Goal: Information Seeking & Learning: Learn about a topic

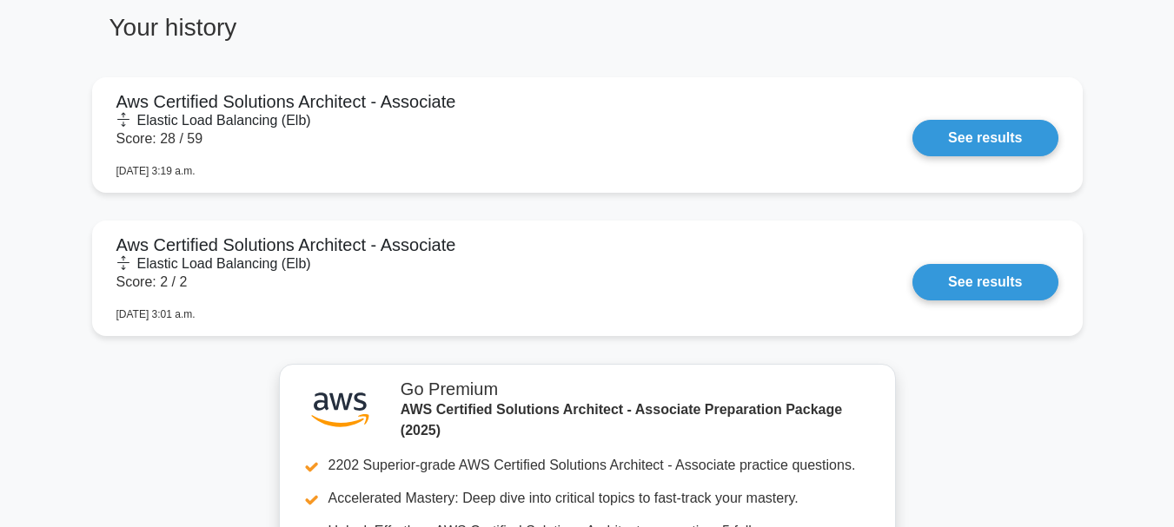
scroll to position [1319, 0]
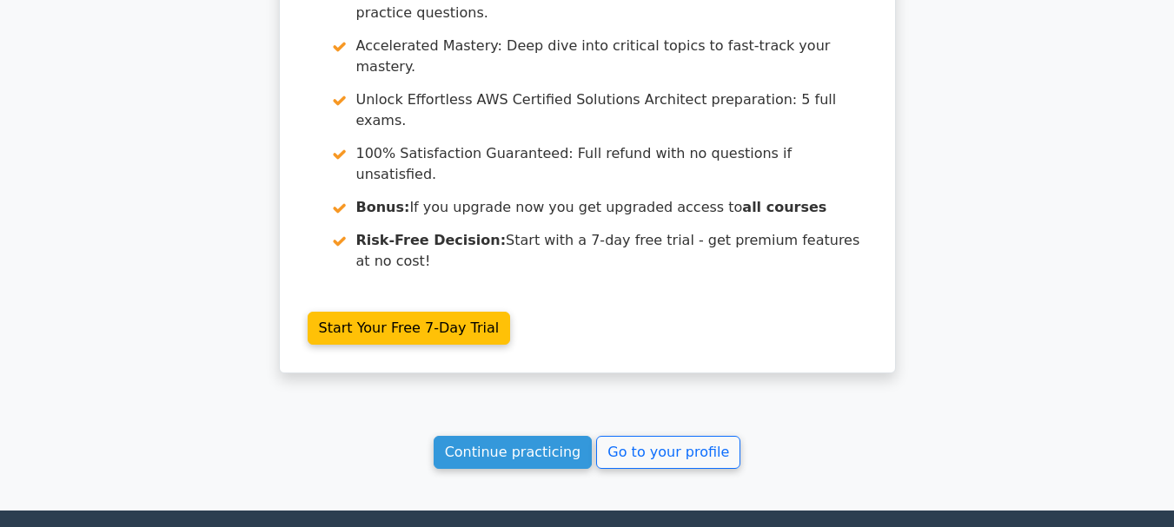
scroll to position [1600, 0]
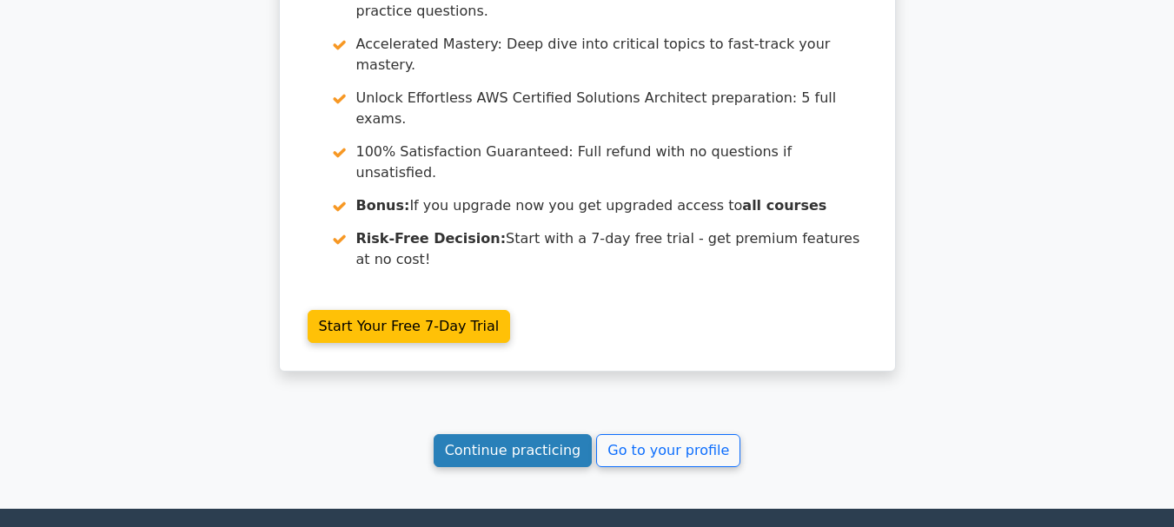
click at [533, 435] on link "Continue practicing" at bounding box center [513, 451] width 159 height 33
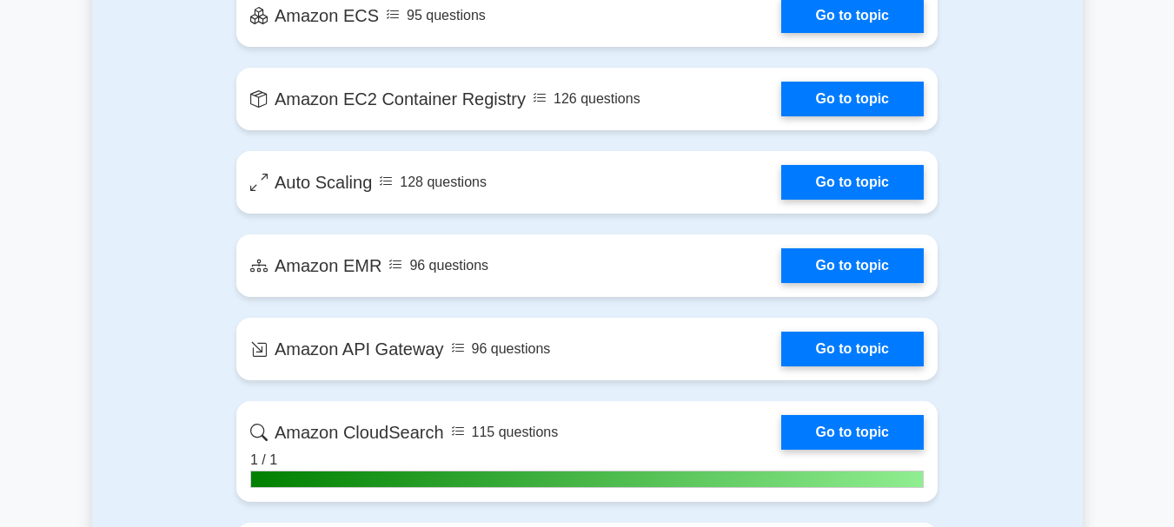
scroll to position [2816, 0]
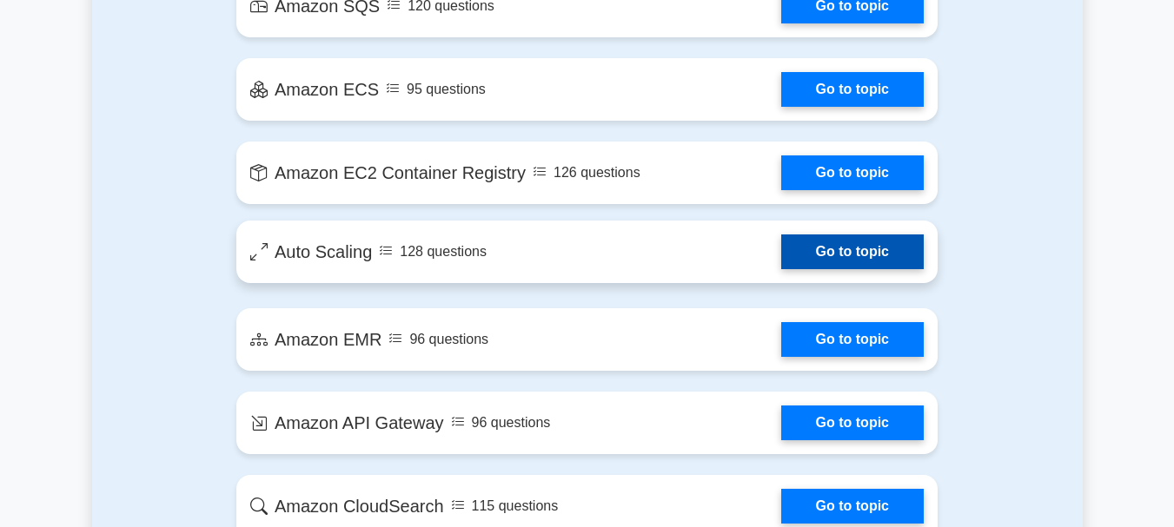
click at [812, 259] on link "Go to topic" at bounding box center [852, 252] width 143 height 35
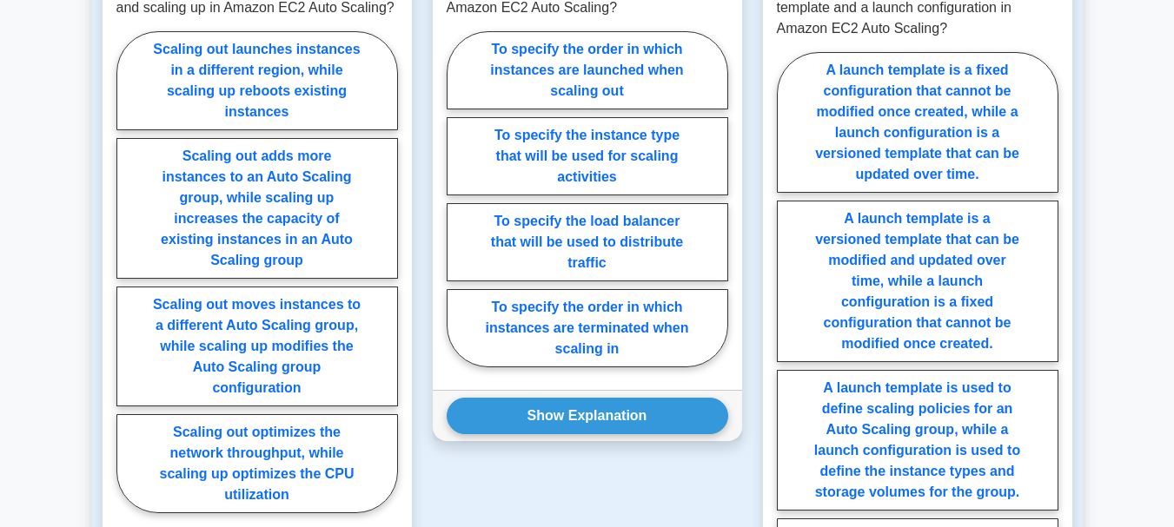
scroll to position [1418, 0]
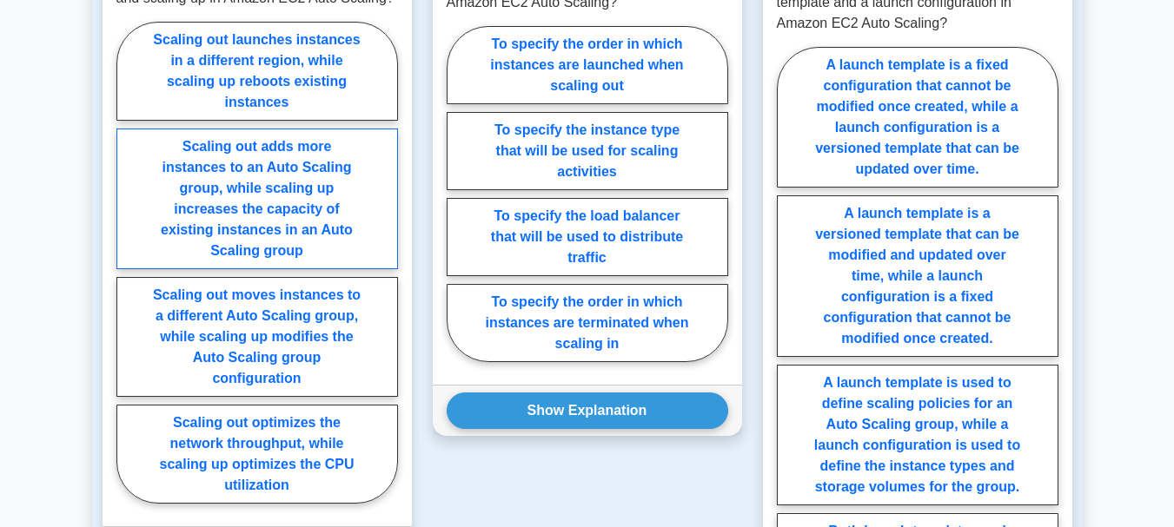
click at [154, 222] on label "Scaling out adds more instances to an Auto Scaling group, while scaling up incr…" at bounding box center [257, 199] width 282 height 141
click at [128, 262] on input "Scaling out adds more instances to an Auto Scaling group, while scaling up incr…" at bounding box center [121, 267] width 11 height 11
radio input "true"
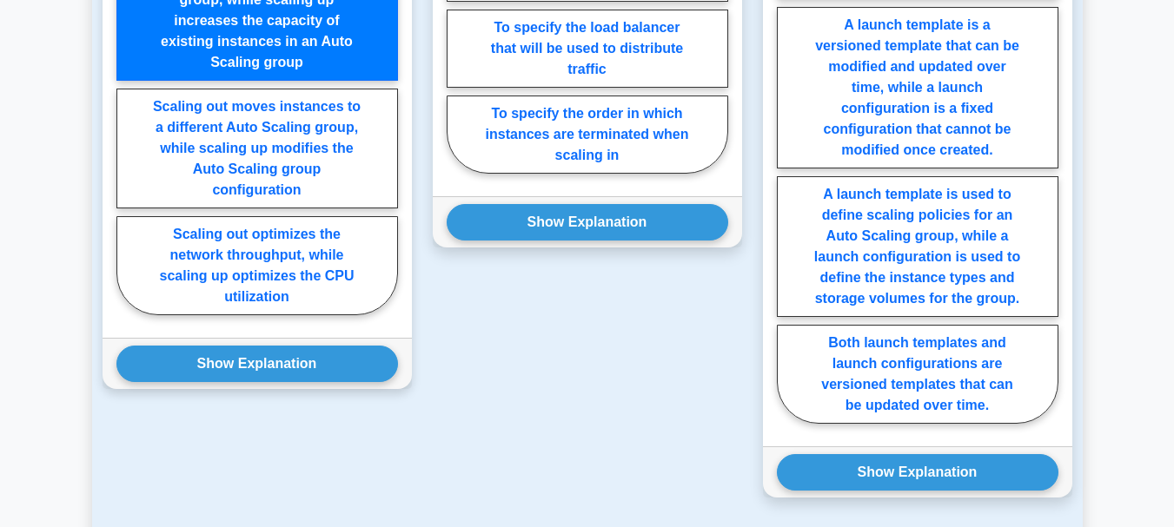
scroll to position [1632, 0]
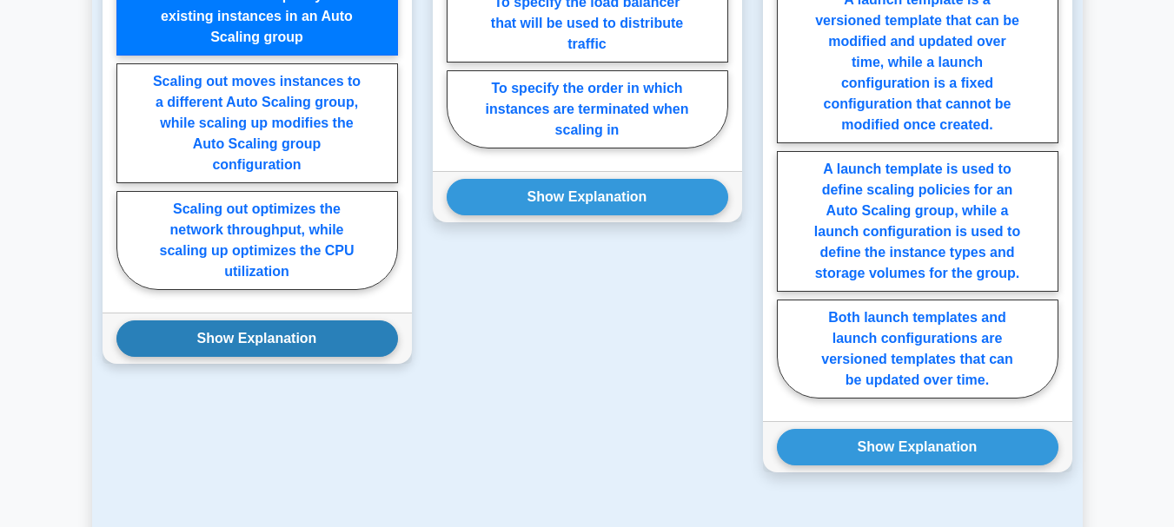
click at [142, 335] on button "Show Explanation" at bounding box center [257, 339] width 282 height 36
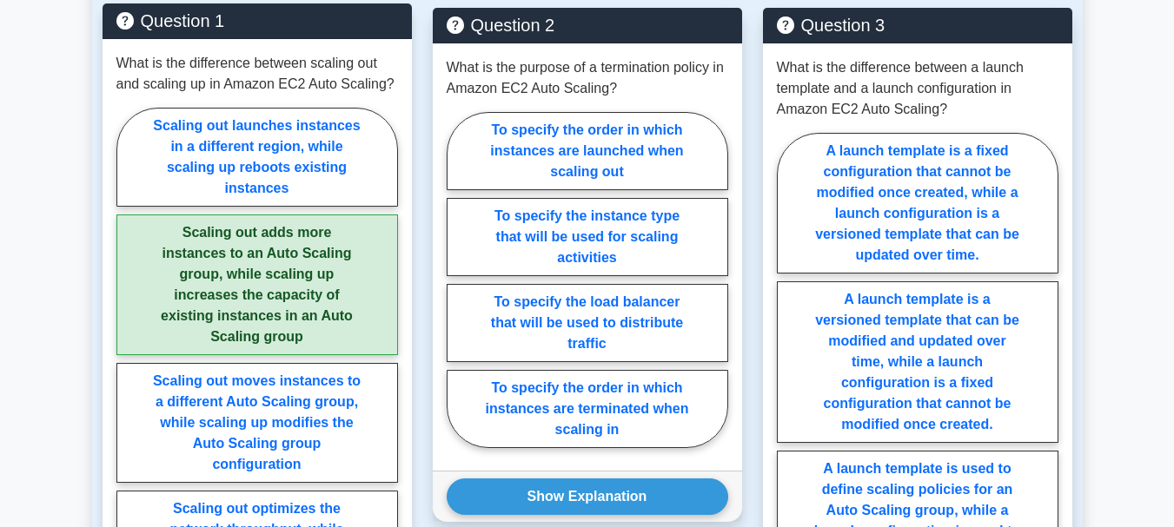
scroll to position [1333, 0]
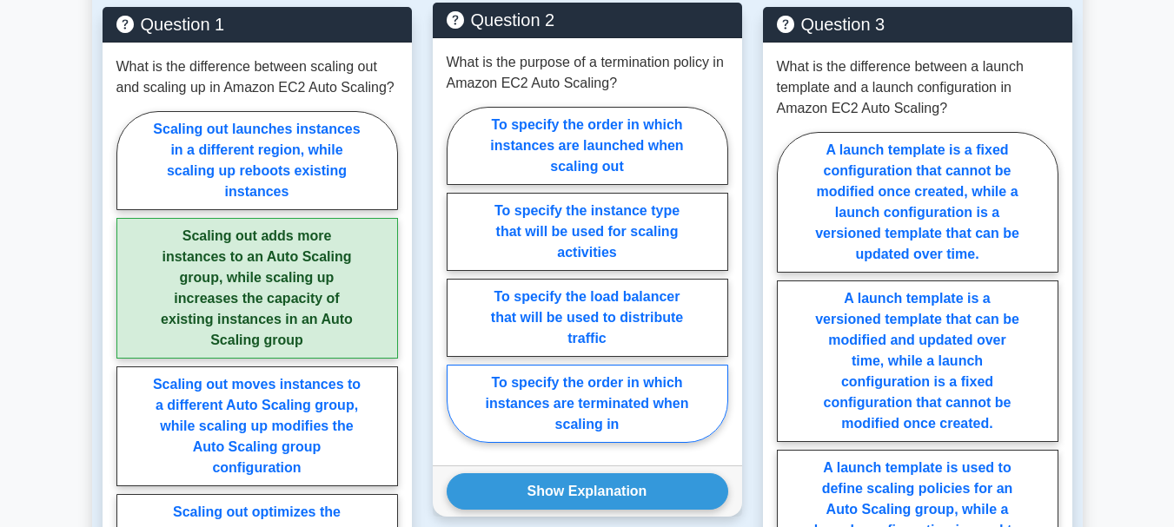
click at [580, 365] on label "To specify the order in which instances are terminated when scaling in" at bounding box center [588, 404] width 282 height 78
click at [458, 286] on input "To specify the order in which instances are terminated when scaling in" at bounding box center [452, 280] width 11 height 11
radio input "true"
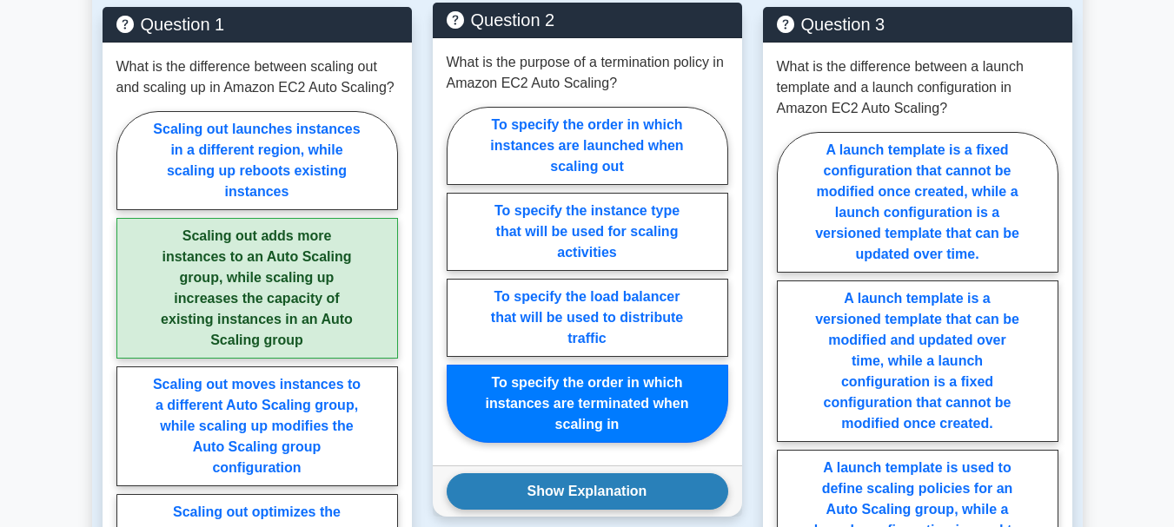
click at [544, 483] on button "Show Explanation" at bounding box center [588, 492] width 282 height 36
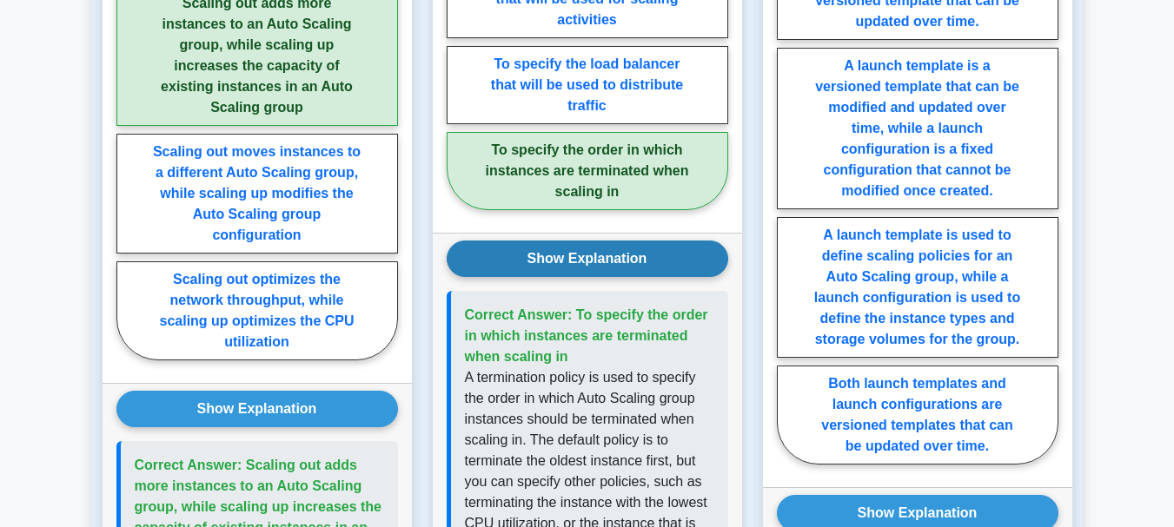
scroll to position [1604, 0]
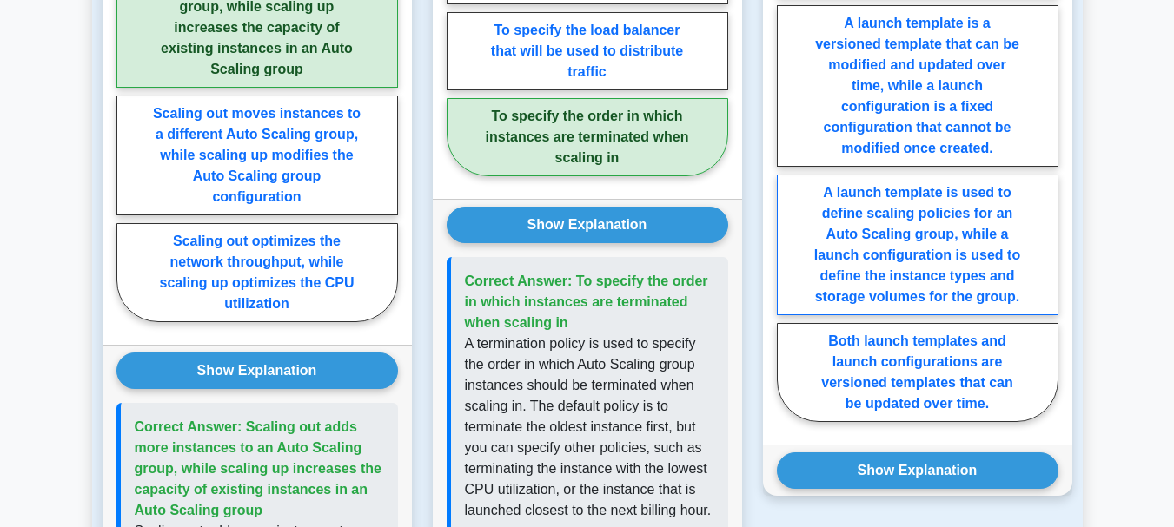
click at [983, 219] on label "A launch template is used to define scaling policies for an Auto Scaling group,…" at bounding box center [918, 245] width 282 height 141
click at [788, 150] on input "A launch template is used to define scaling policies for an Auto Scaling group,…" at bounding box center [782, 144] width 11 height 11
radio input "true"
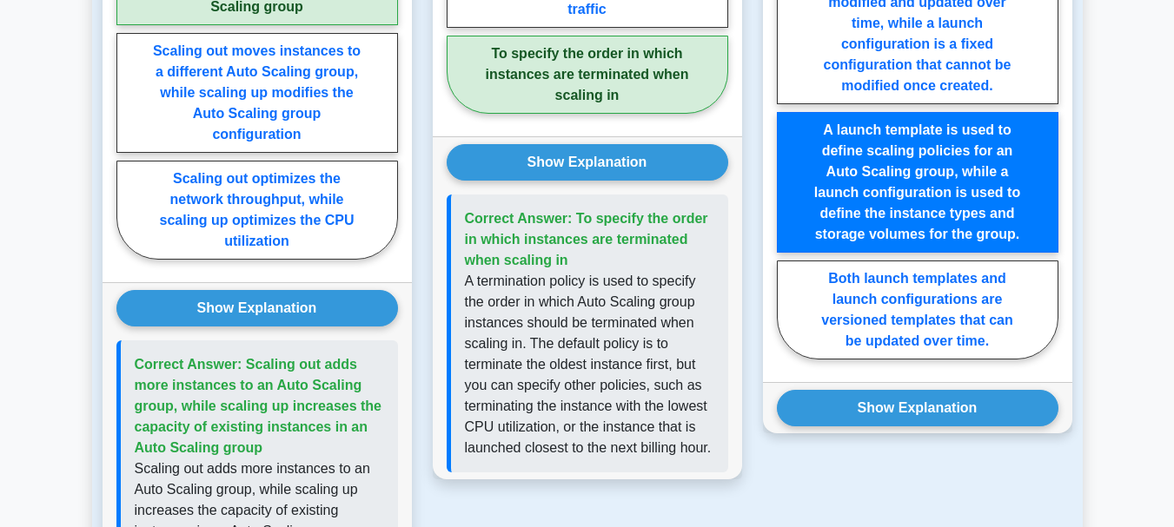
scroll to position [1670, 0]
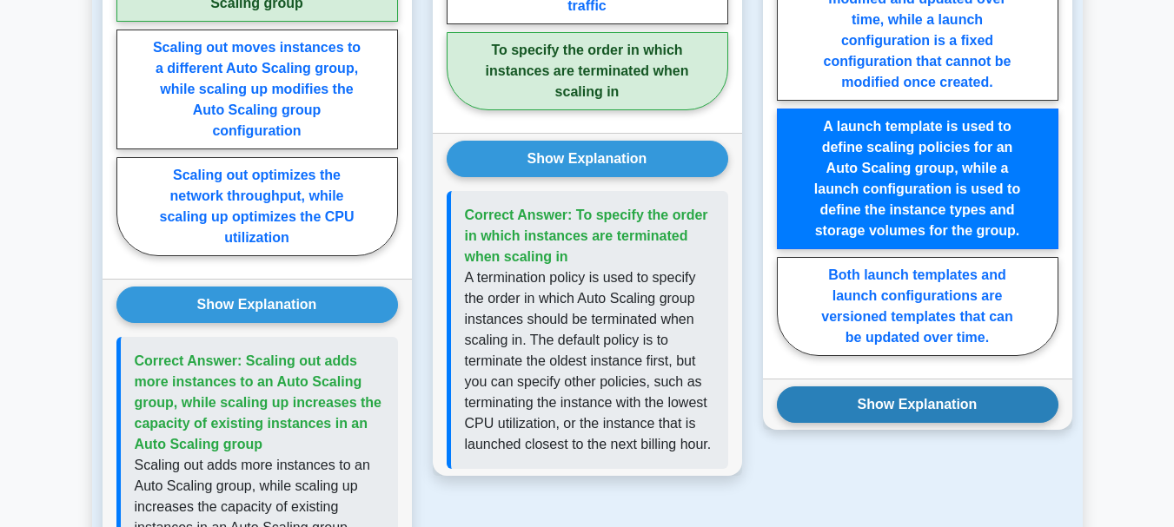
click at [1027, 387] on button "Show Explanation" at bounding box center [918, 405] width 282 height 36
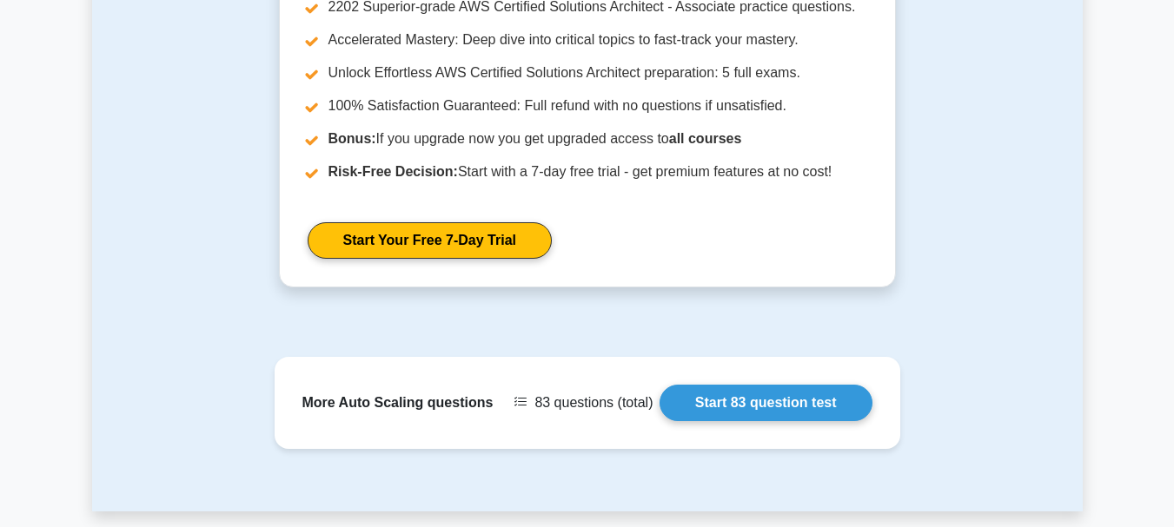
scroll to position [2634, 0]
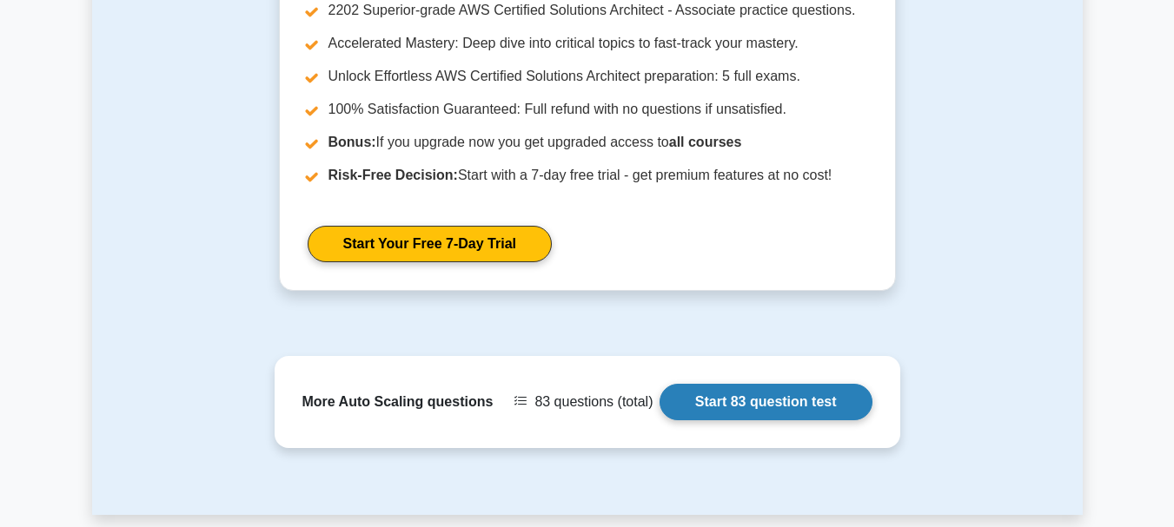
click at [826, 392] on link "Start 83 question test" at bounding box center [766, 402] width 213 height 36
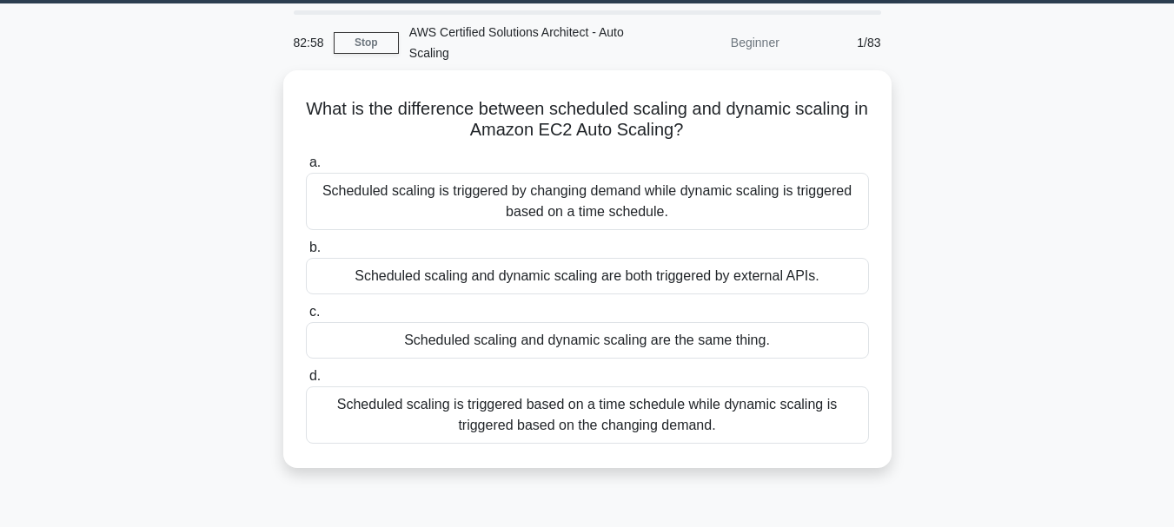
scroll to position [53, 0]
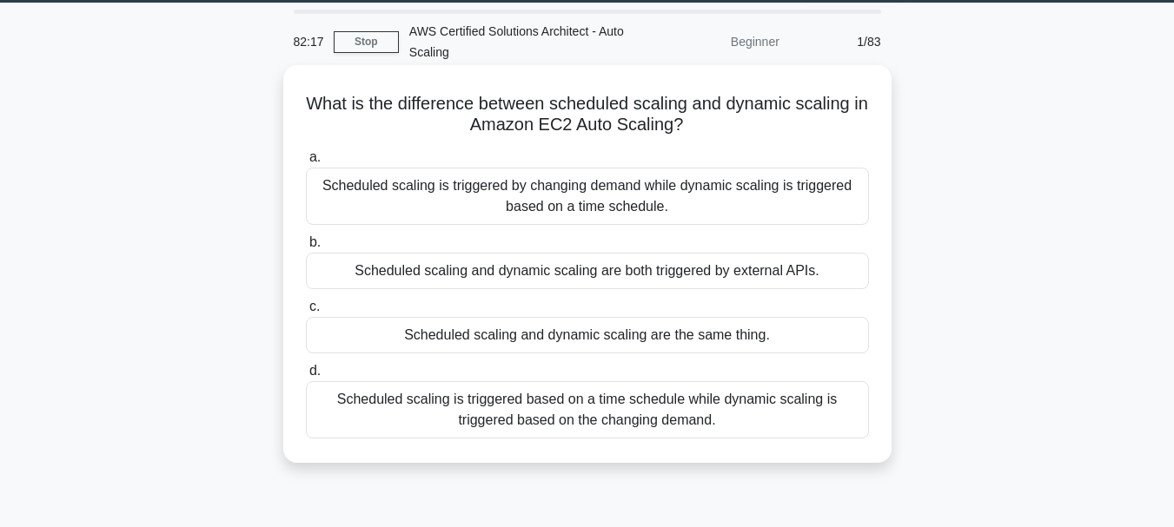
click at [583, 408] on div "Scheduled scaling is triggered based on a time schedule while dynamic scaling i…" at bounding box center [587, 409] width 563 height 57
click at [306, 377] on input "d. Scheduled scaling is triggered based on a time schedule while dynamic scalin…" at bounding box center [306, 371] width 0 height 11
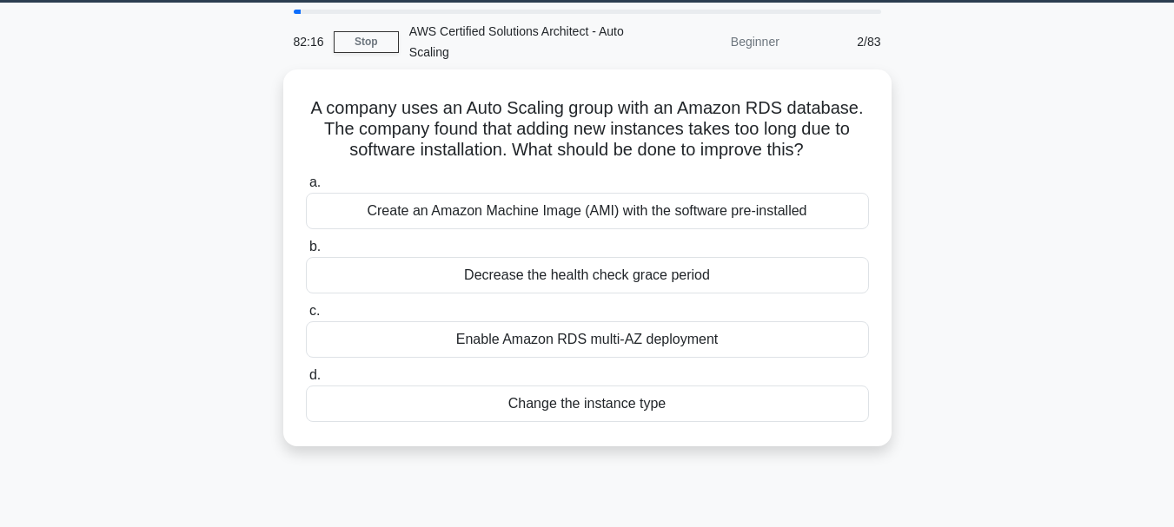
scroll to position [0, 0]
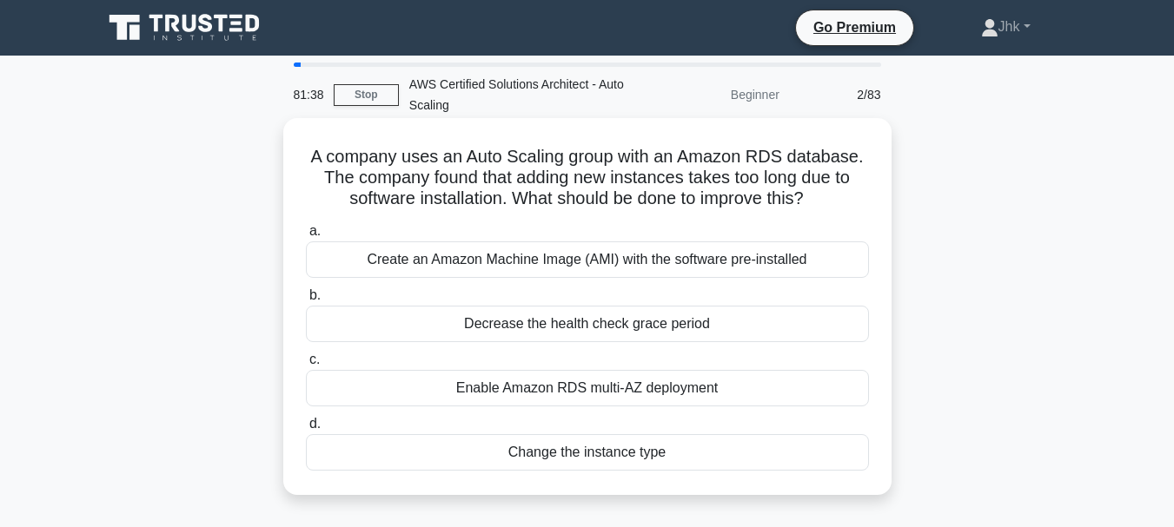
click at [586, 338] on div "Decrease the health check grace period" at bounding box center [587, 324] width 563 height 36
click at [306, 302] on input "b. Decrease the health check grace period" at bounding box center [306, 295] width 0 height 11
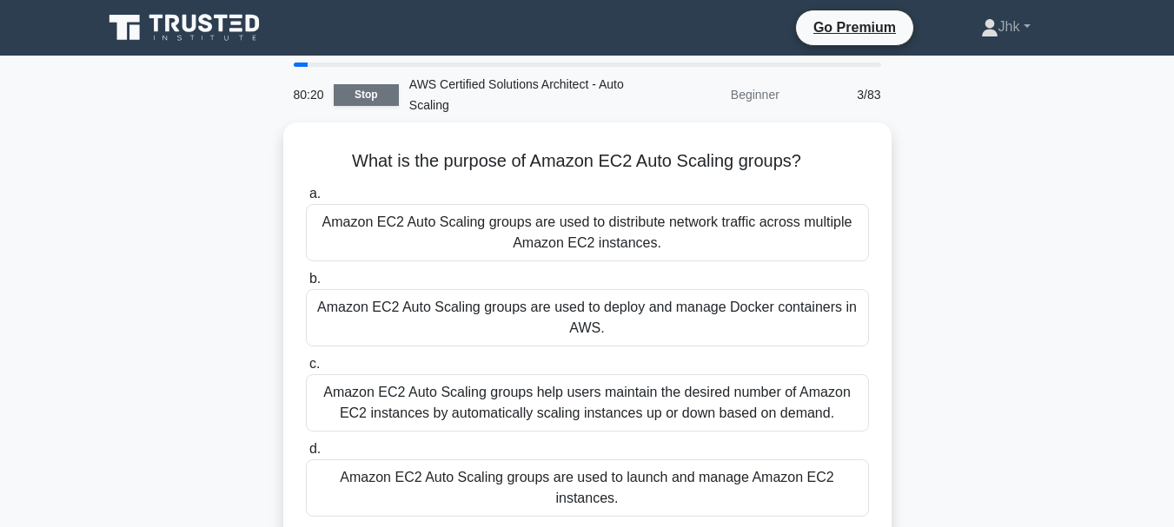
click at [368, 96] on link "Stop" at bounding box center [366, 95] width 65 height 22
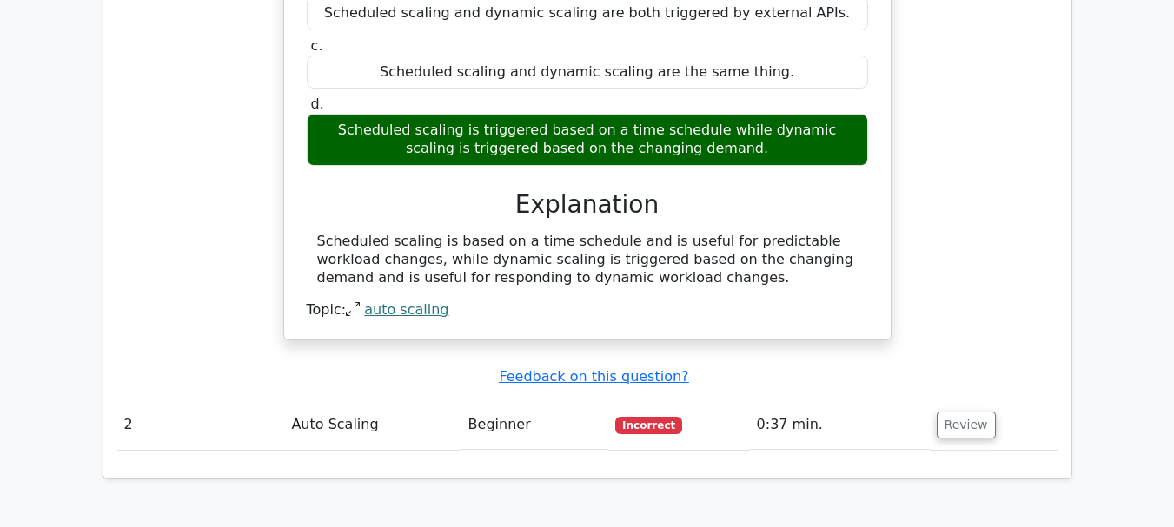
scroll to position [1624, 0]
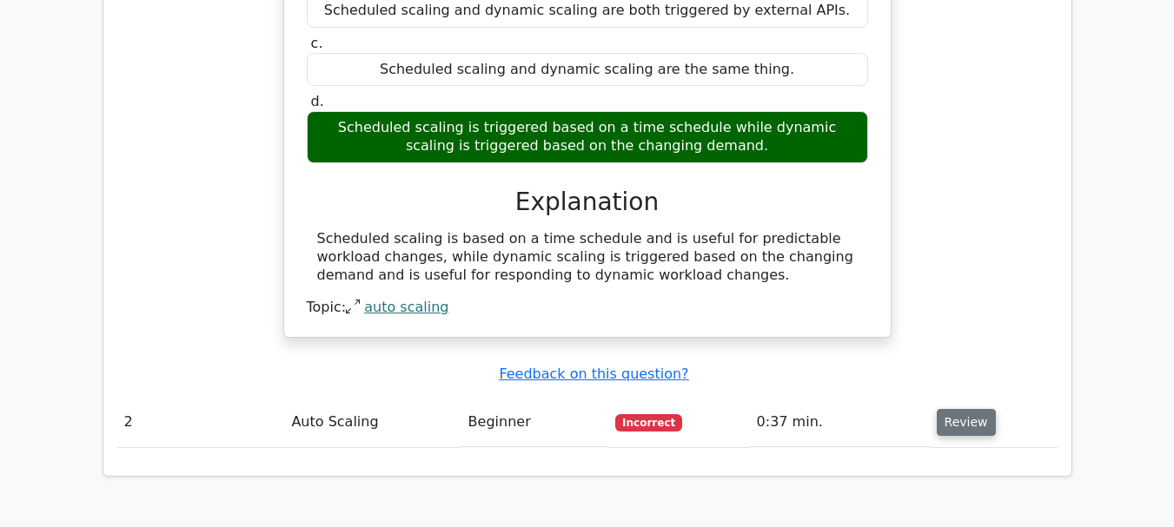
click at [973, 409] on button "Review" at bounding box center [966, 422] width 59 height 27
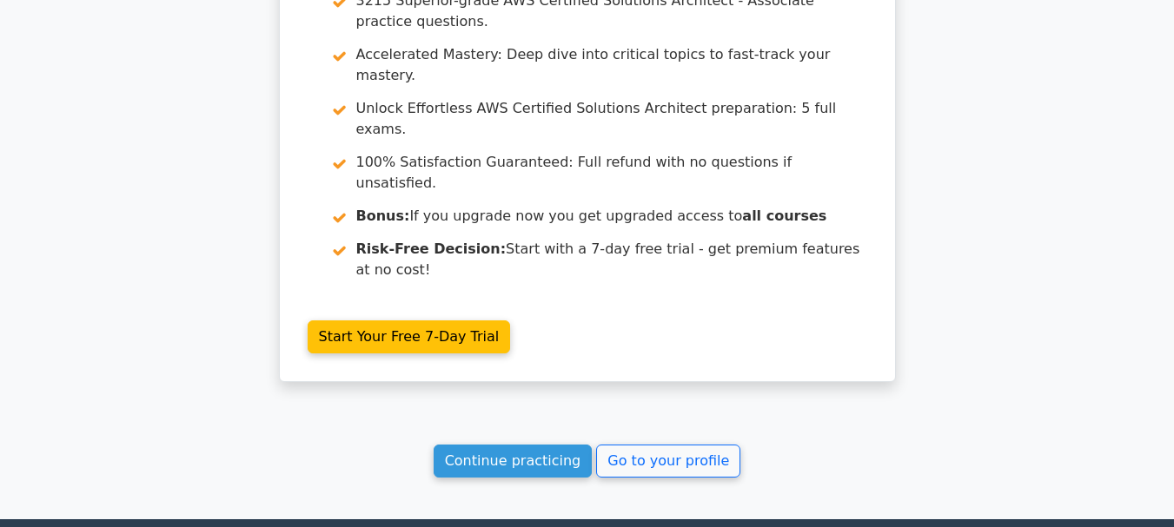
scroll to position [2909, 0]
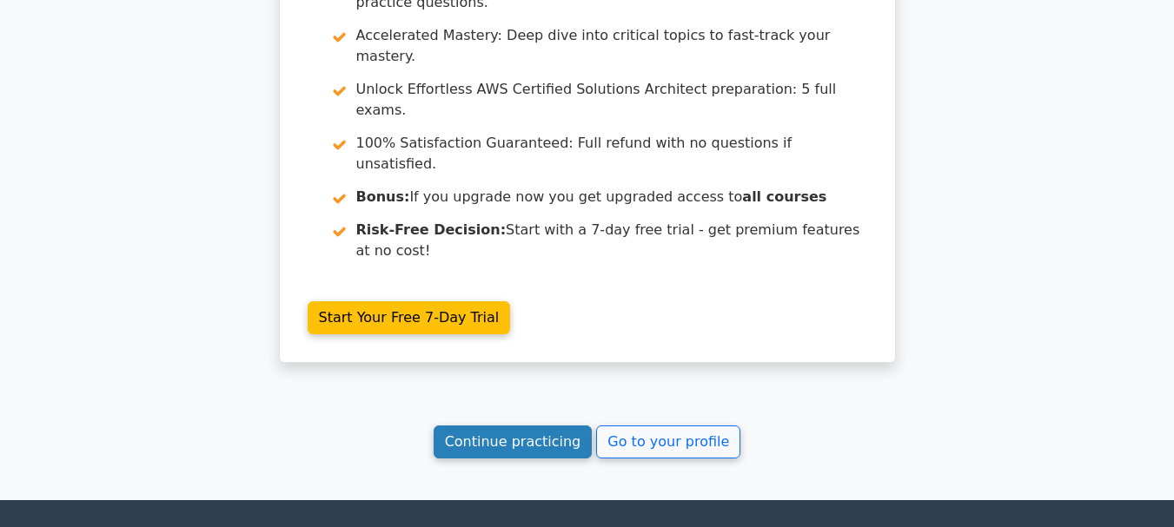
click at [558, 426] on link "Continue practicing" at bounding box center [513, 442] width 159 height 33
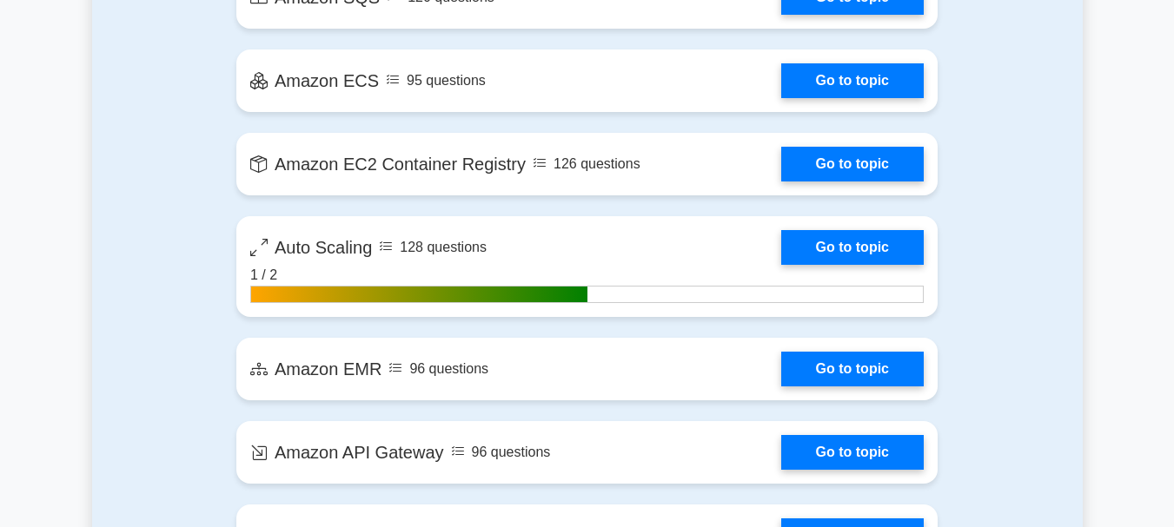
scroll to position [2829, 0]
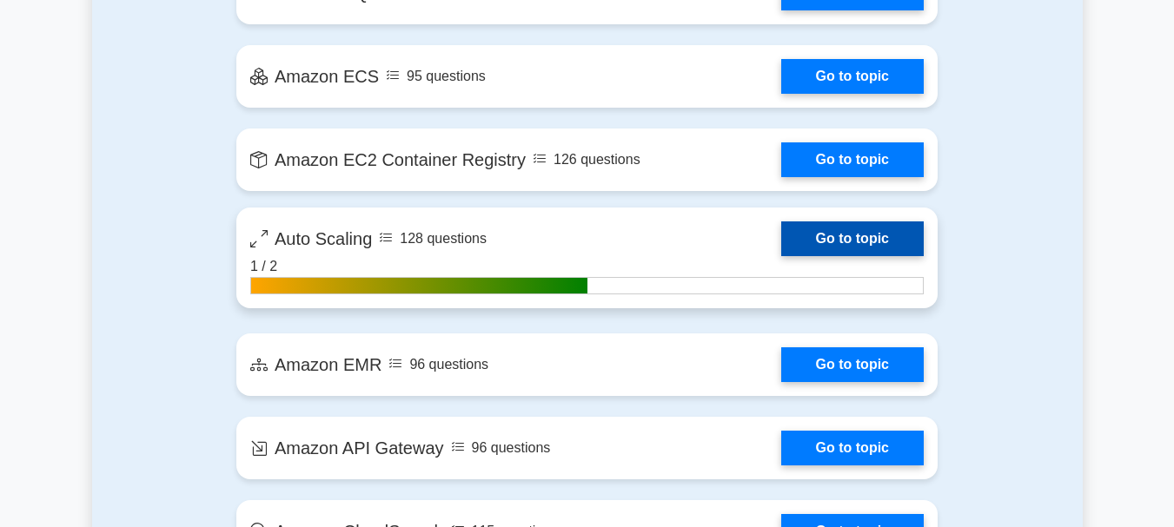
click at [897, 249] on link "Go to topic" at bounding box center [852, 239] width 143 height 35
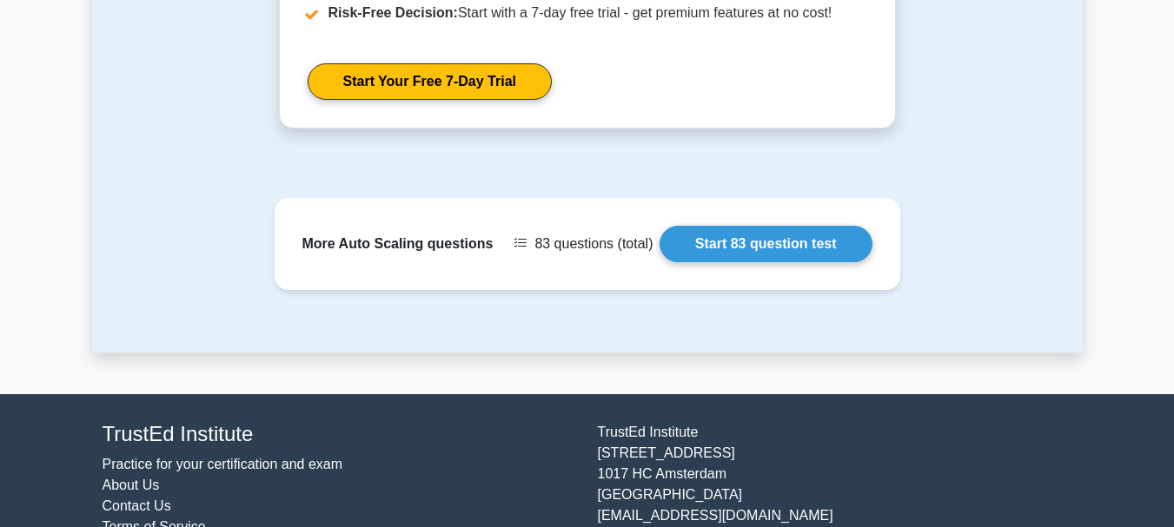
scroll to position [2459, 0]
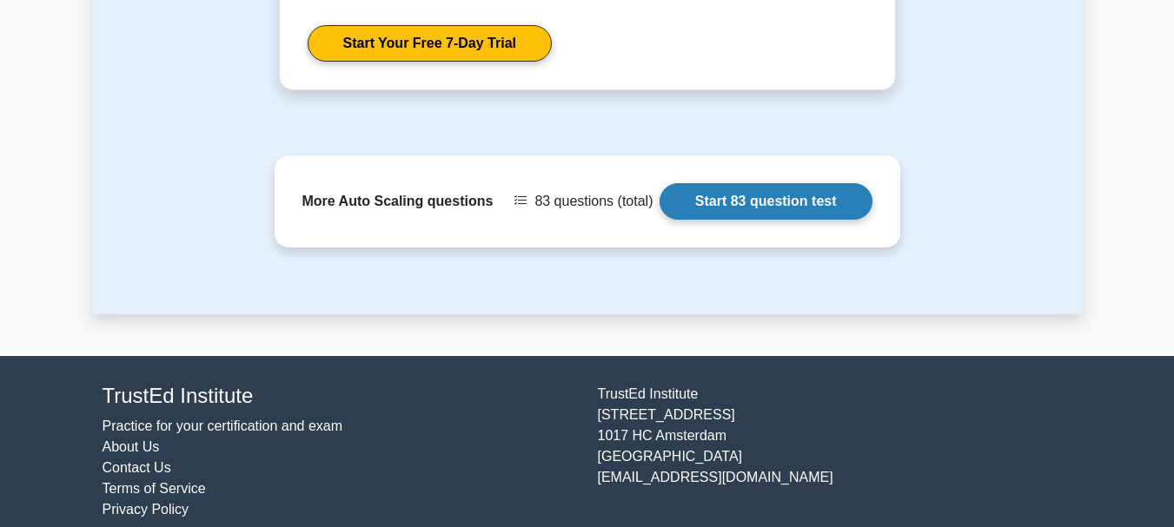
click at [796, 189] on link "Start 83 question test" at bounding box center [766, 201] width 213 height 36
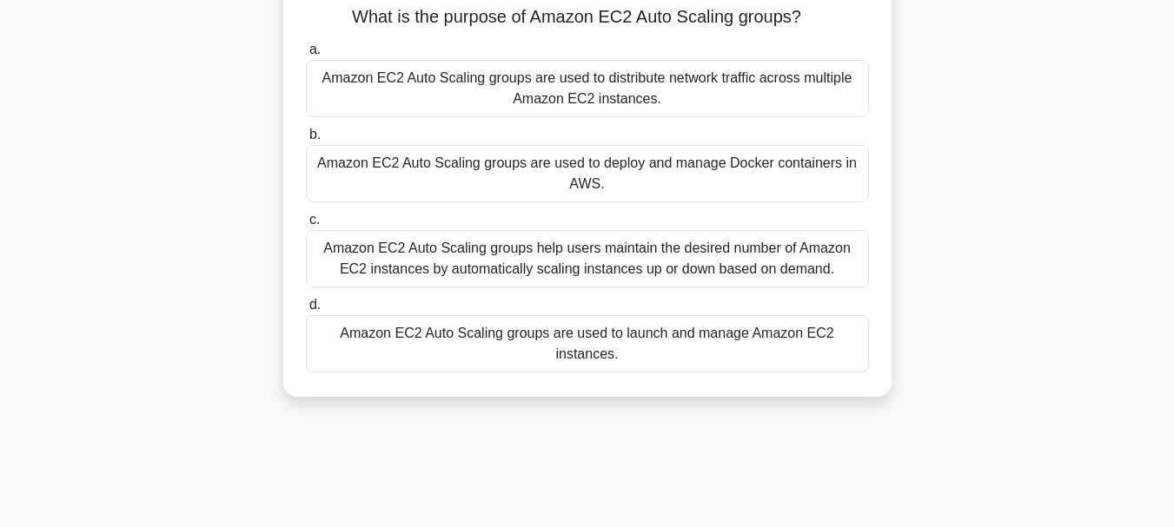
scroll to position [145, 0]
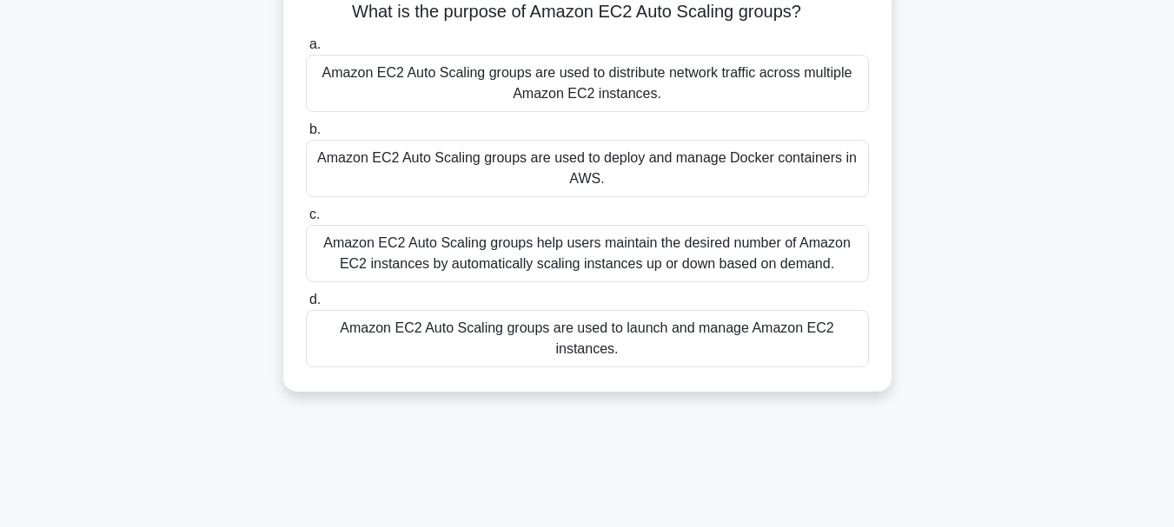
click at [813, 273] on div "Amazon EC2 Auto Scaling groups help users maintain the desired number of Amazon…" at bounding box center [587, 253] width 563 height 57
click at [306, 221] on input "c. Amazon EC2 Auto Scaling groups help users maintain the desired number of Ama…" at bounding box center [306, 214] width 0 height 11
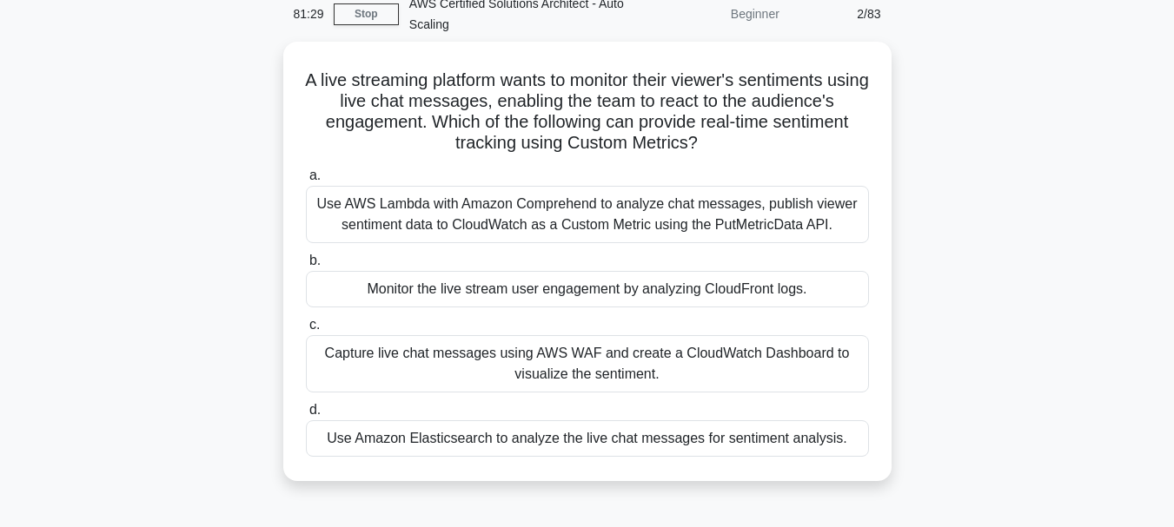
scroll to position [89, 0]
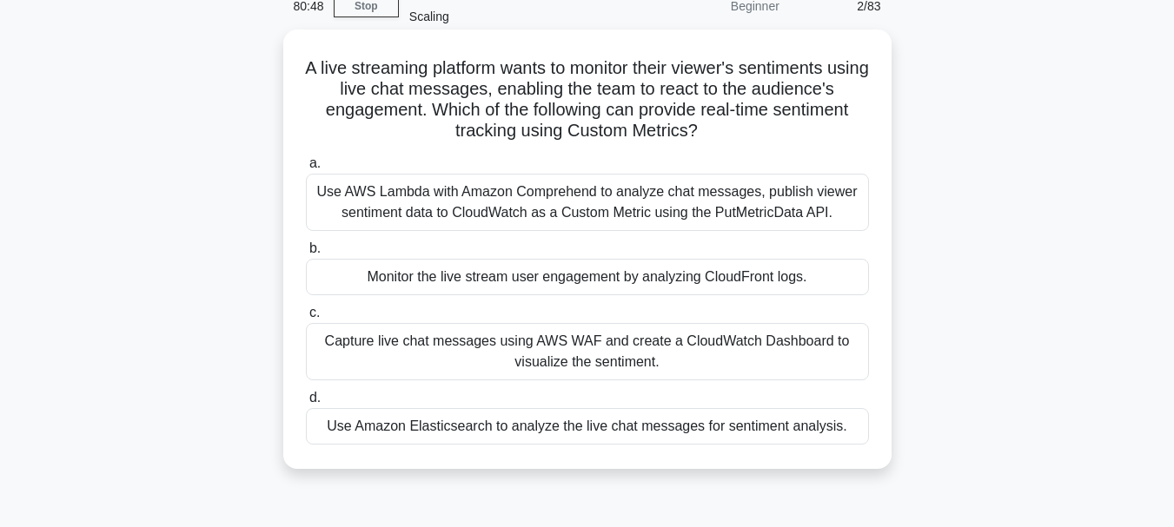
click at [503, 196] on div "Use AWS Lambda with Amazon Comprehend to analyze chat messages, publish viewer …" at bounding box center [587, 202] width 563 height 57
click at [306, 169] on input "a. Use AWS Lambda with Amazon Comprehend to analyze chat messages, publish view…" at bounding box center [306, 163] width 0 height 11
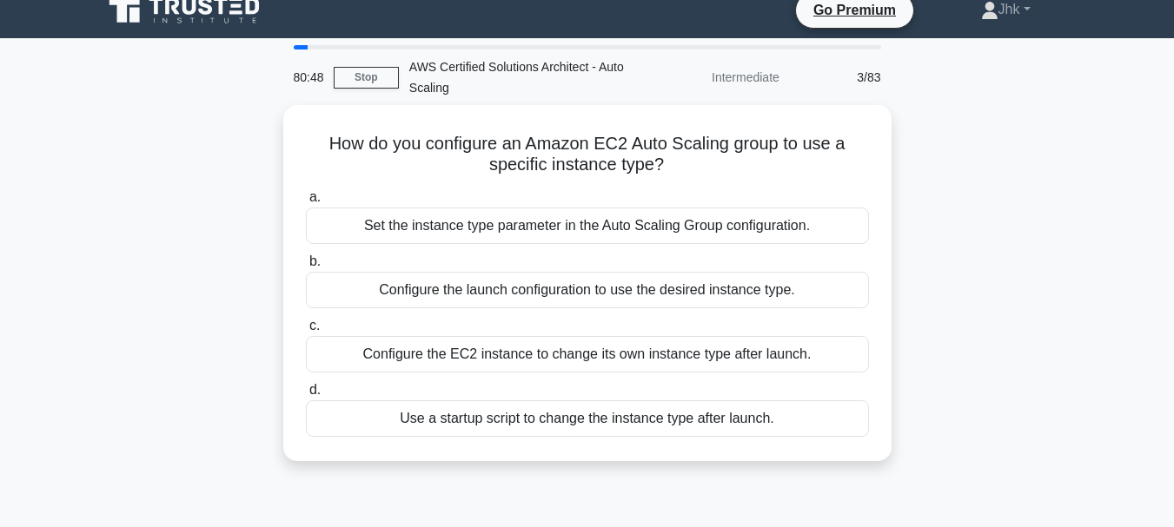
scroll to position [0, 0]
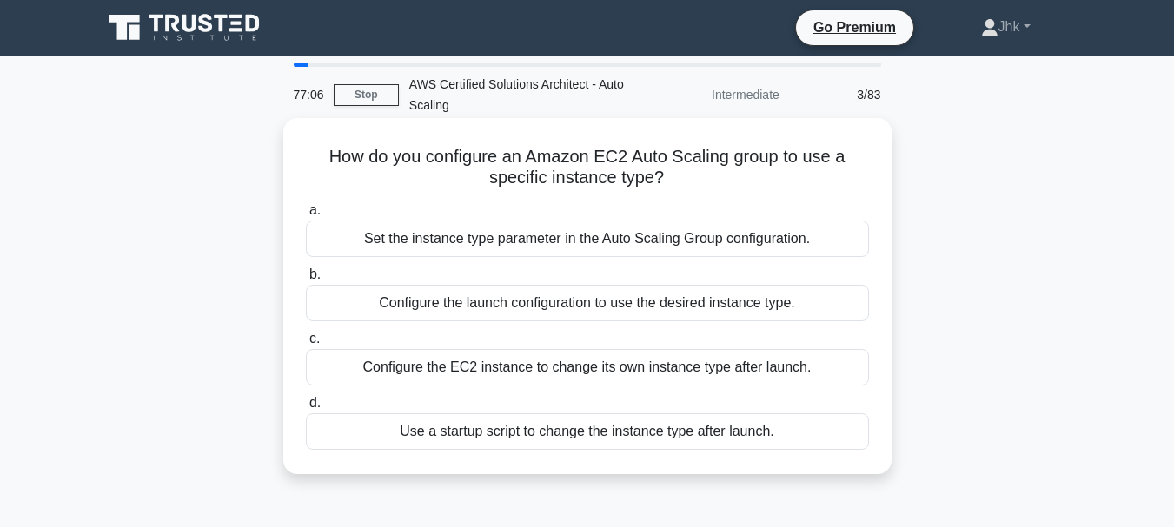
click at [480, 441] on div "Use a startup script to change the instance type after launch." at bounding box center [587, 432] width 563 height 36
click at [306, 409] on input "d. Use a startup script to change the instance type after launch." at bounding box center [306, 403] width 0 height 11
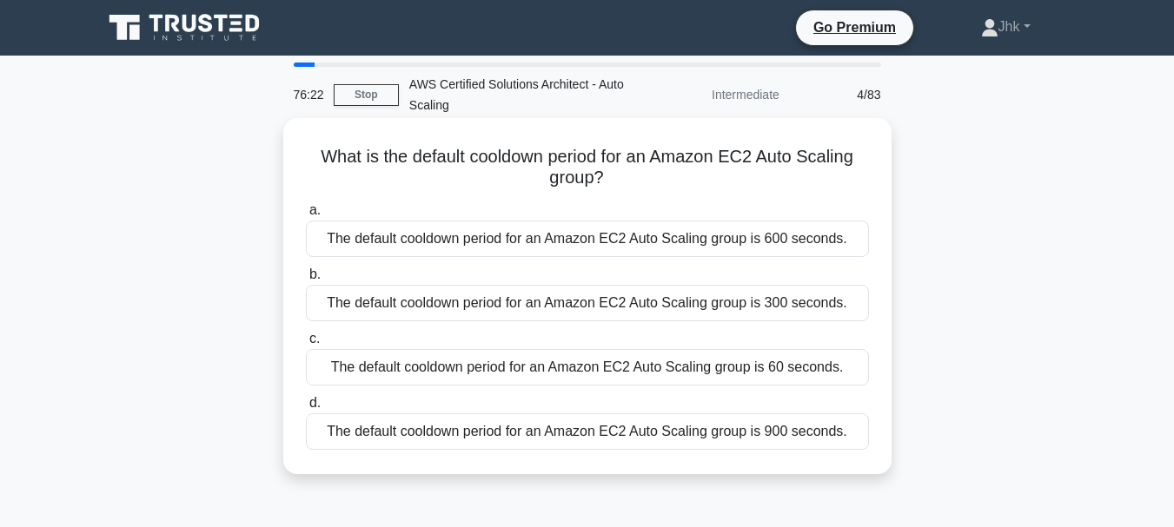
click at [567, 370] on div "The default cooldown period for an Amazon EC2 Auto Scaling group is 60 seconds." at bounding box center [587, 367] width 563 height 36
click at [306, 345] on input "c. The default cooldown period for an Amazon EC2 Auto Scaling group is 60 secon…" at bounding box center [306, 339] width 0 height 11
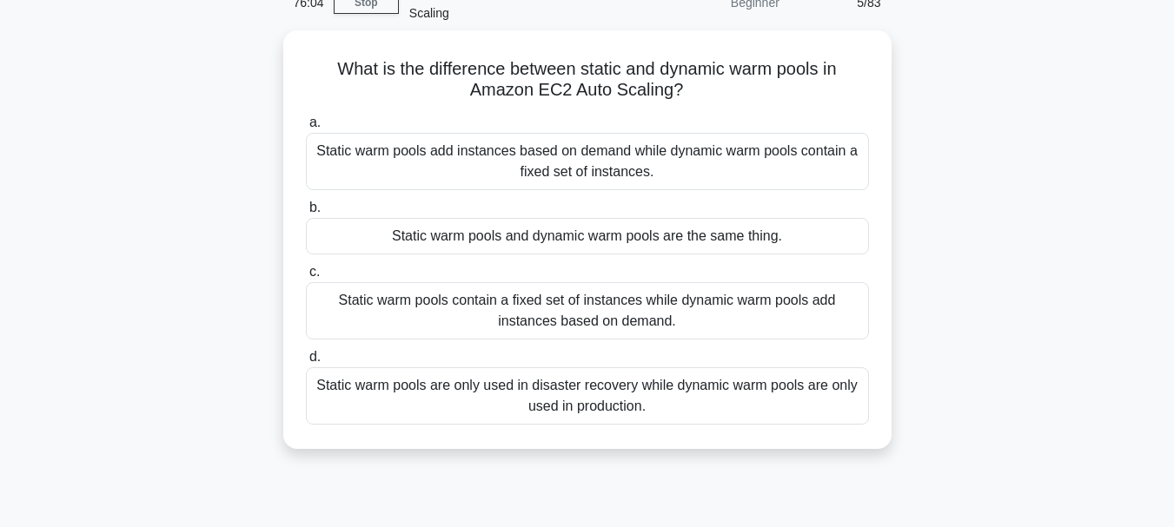
scroll to position [96, 0]
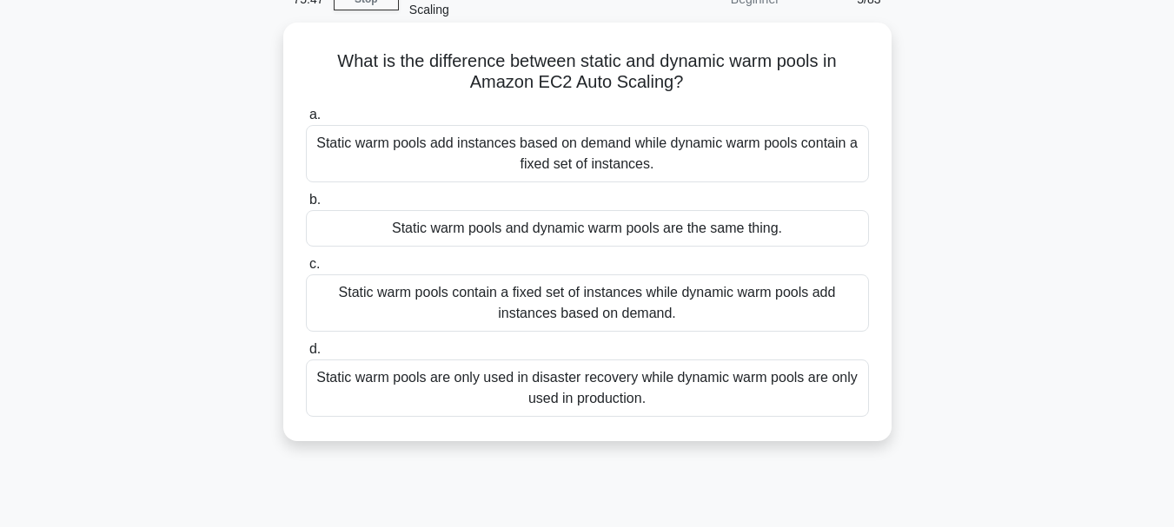
click at [754, 299] on div "Static warm pools contain a fixed set of instances while dynamic warm pools add…" at bounding box center [587, 303] width 563 height 57
click at [306, 270] on input "c. Static warm pools contain a fixed set of instances while dynamic warm pools …" at bounding box center [306, 264] width 0 height 11
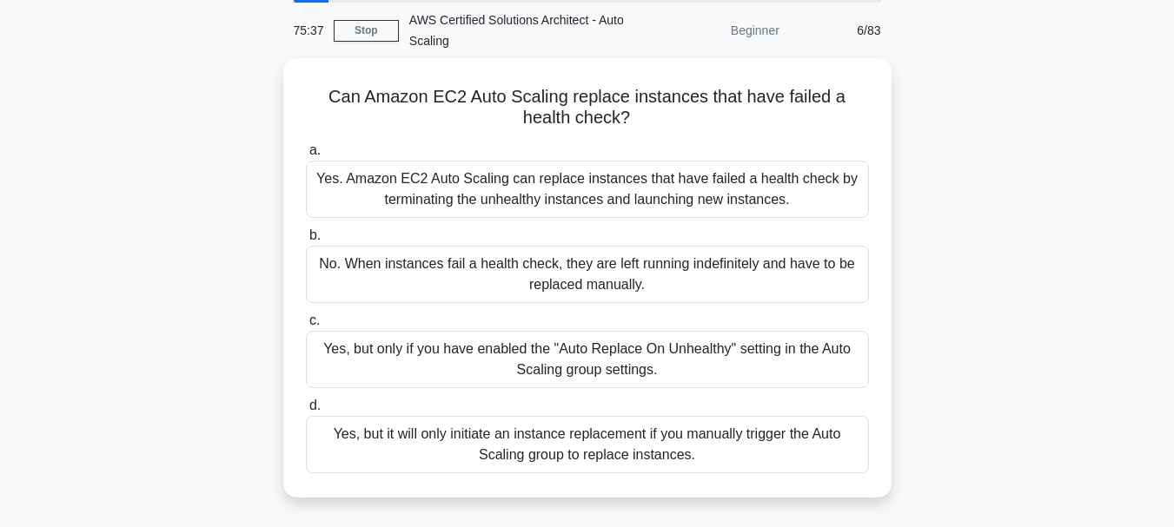
scroll to position [70, 0]
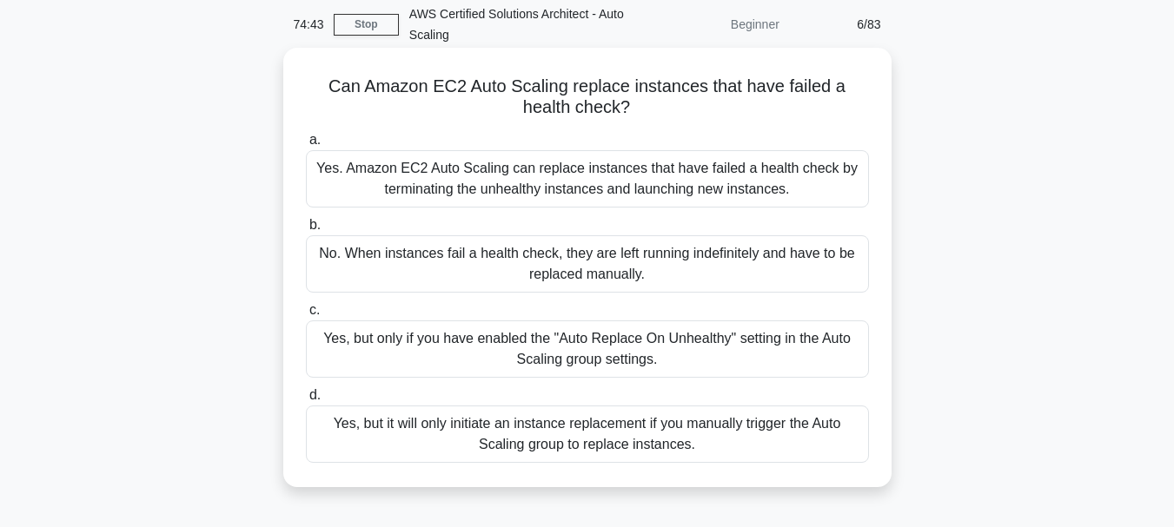
click at [657, 198] on div "Yes. Amazon EC2 Auto Scaling can replace instances that have failed a health ch…" at bounding box center [587, 178] width 563 height 57
click at [306, 146] on input "a. Yes. Amazon EC2 Auto Scaling can replace instances that have failed a health…" at bounding box center [306, 140] width 0 height 11
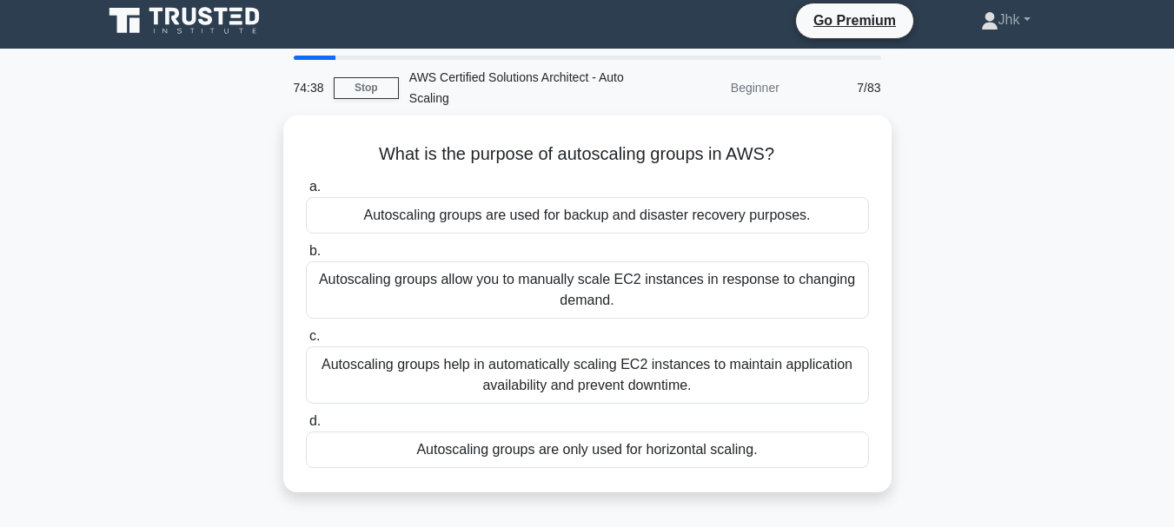
scroll to position [0, 0]
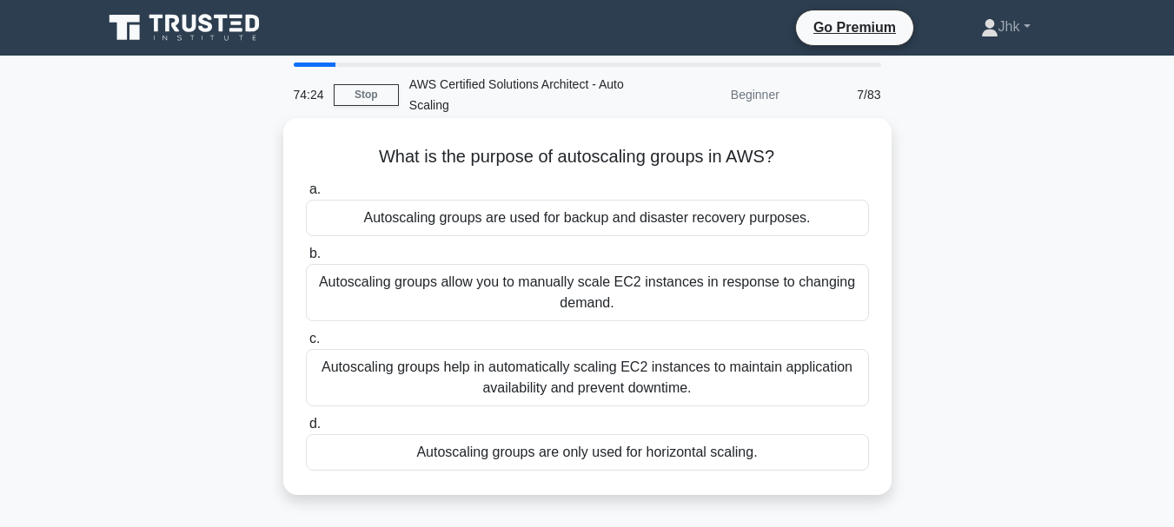
click at [749, 391] on div "Autoscaling groups help in automatically scaling EC2 instances to maintain appl…" at bounding box center [587, 377] width 563 height 57
click at [306, 345] on input "c. Autoscaling groups help in automatically scaling EC2 instances to maintain a…" at bounding box center [306, 339] width 0 height 11
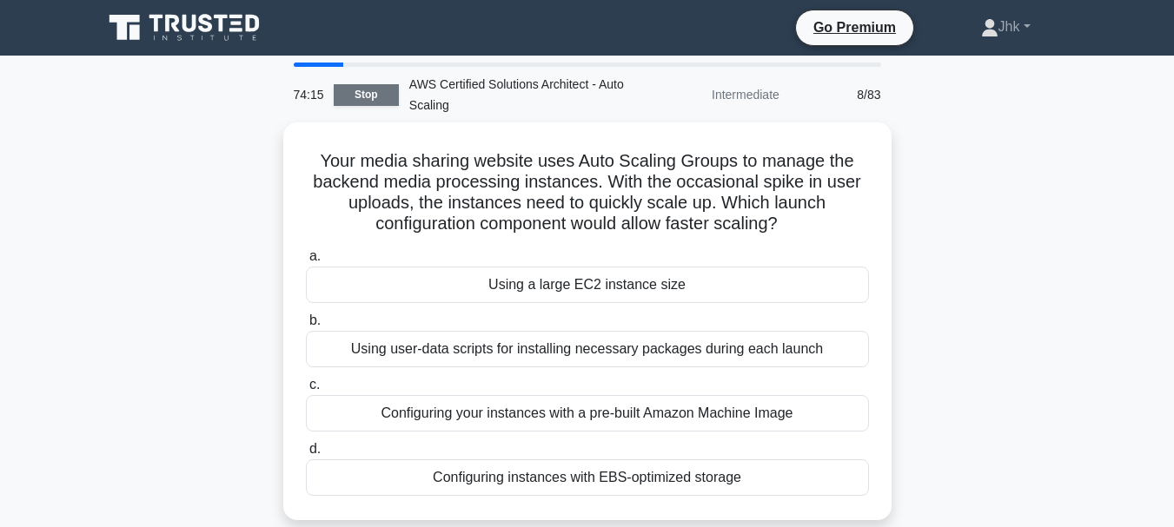
click at [375, 91] on link "Stop" at bounding box center [366, 95] width 65 height 22
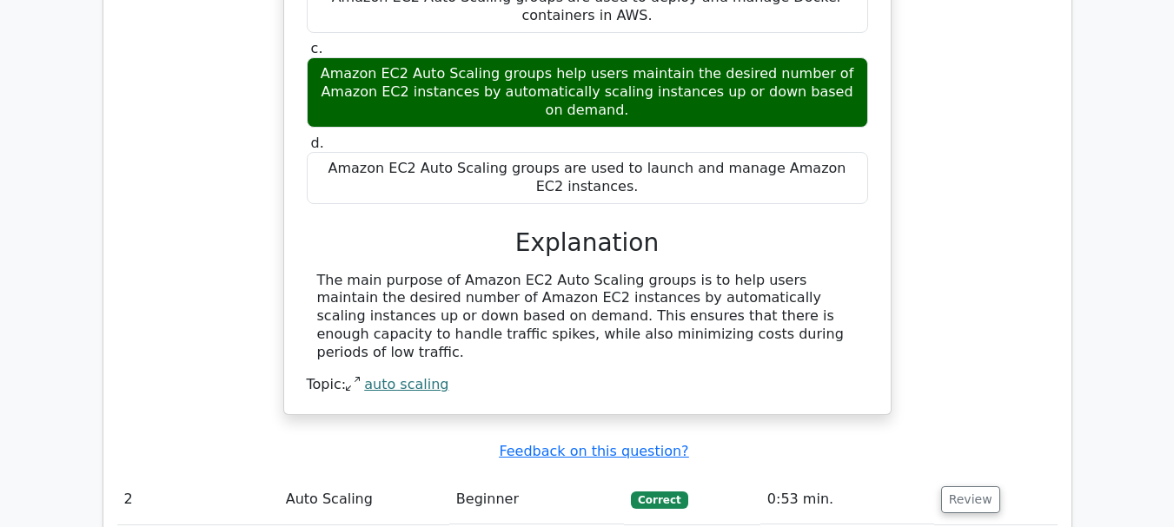
scroll to position [1622, 0]
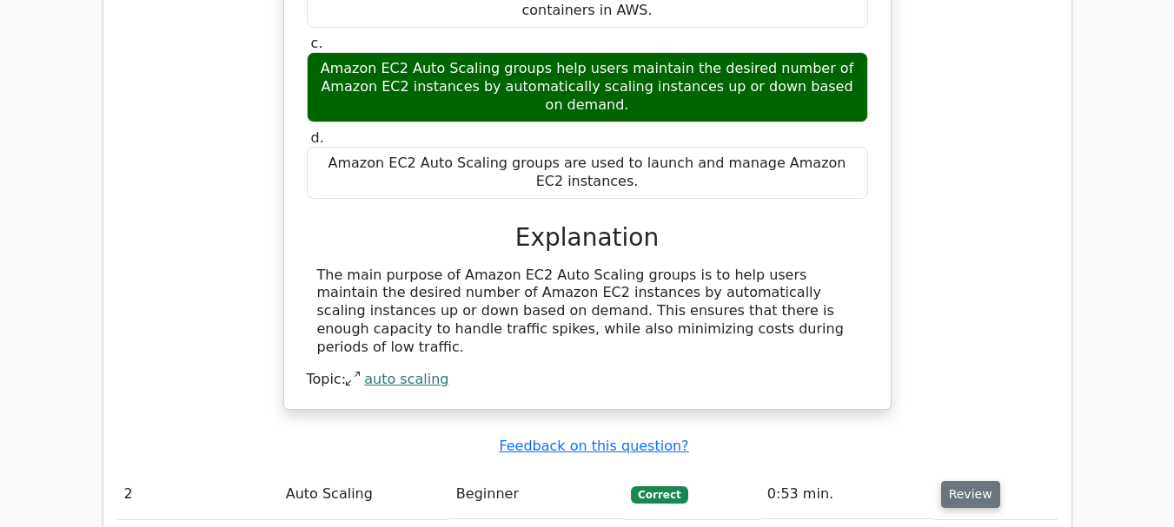
click at [977, 481] on button "Review" at bounding box center [970, 494] width 59 height 27
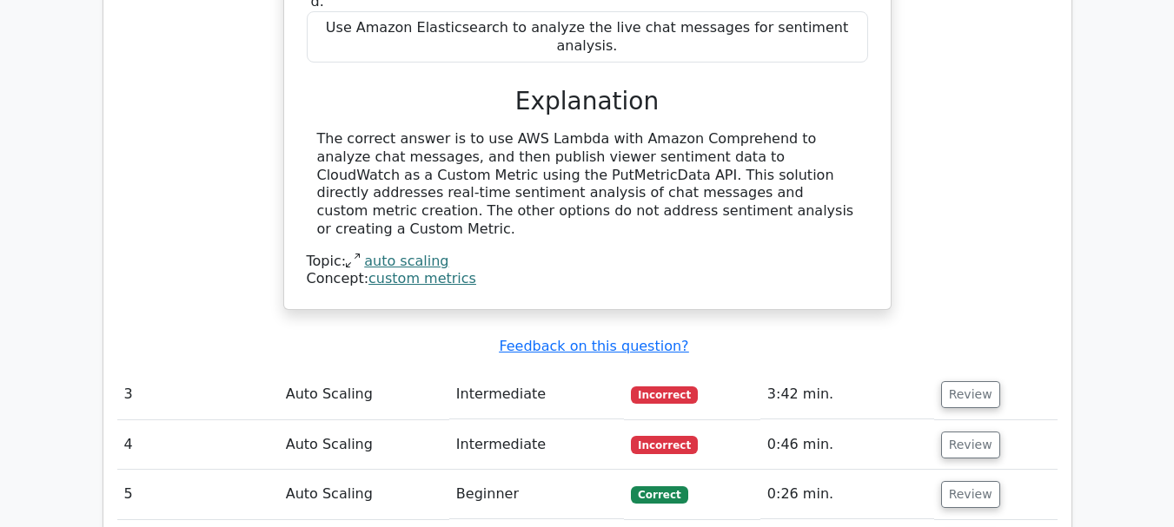
scroll to position [2504, 0]
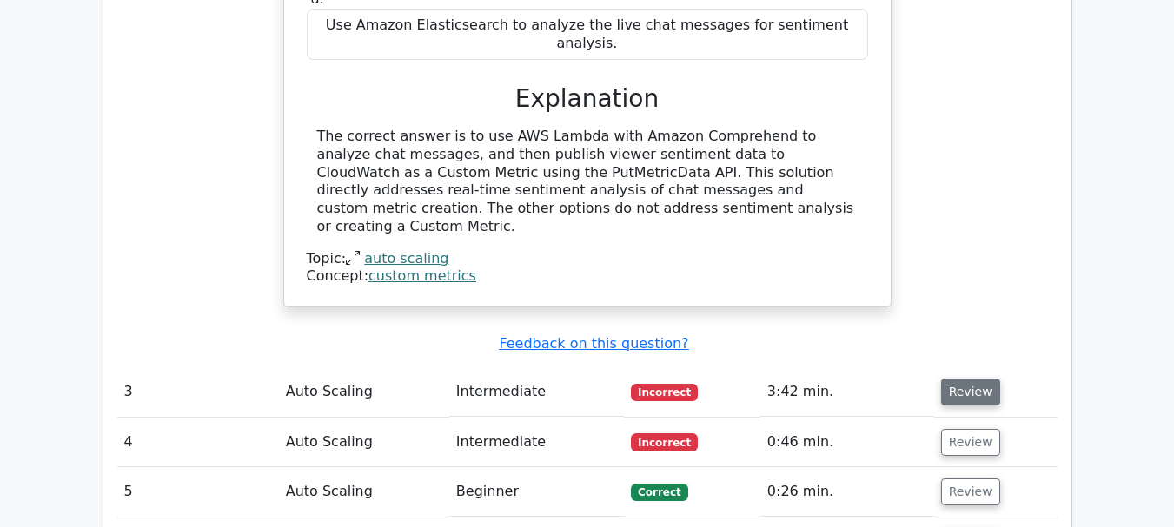
click at [951, 379] on button "Review" at bounding box center [970, 392] width 59 height 27
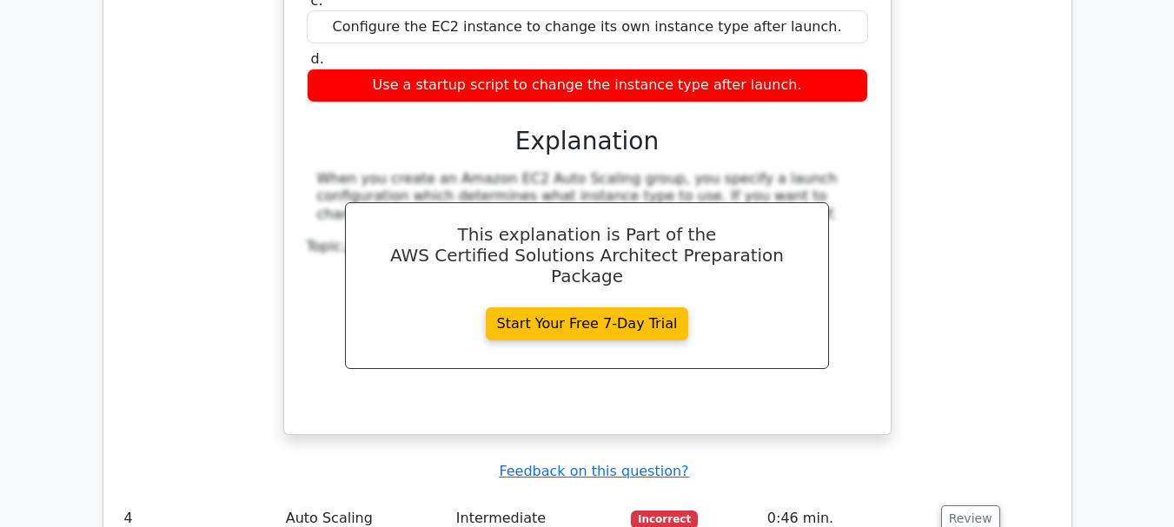
scroll to position [3131, 0]
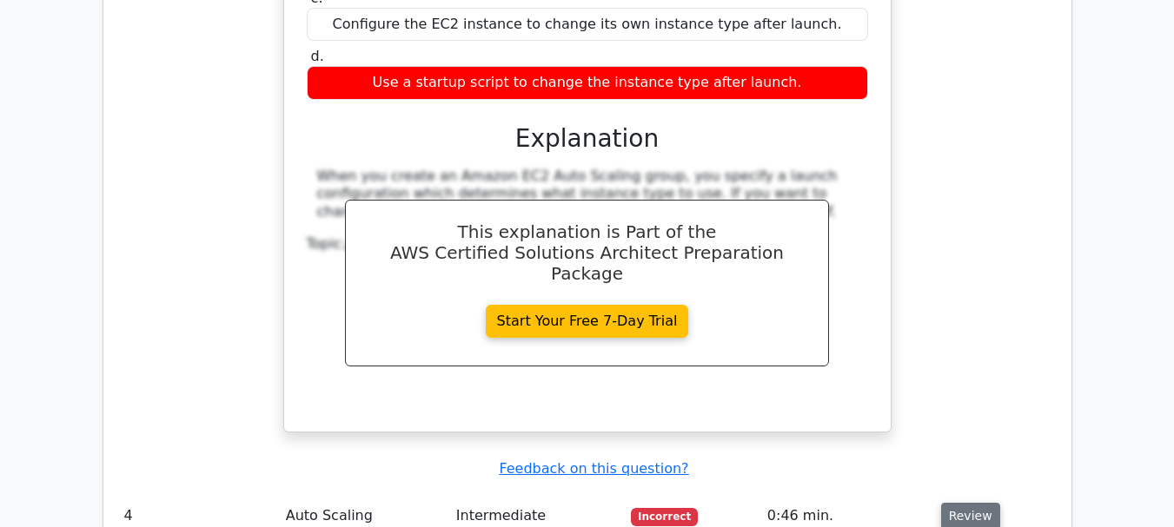
click at [980, 503] on button "Review" at bounding box center [970, 516] width 59 height 27
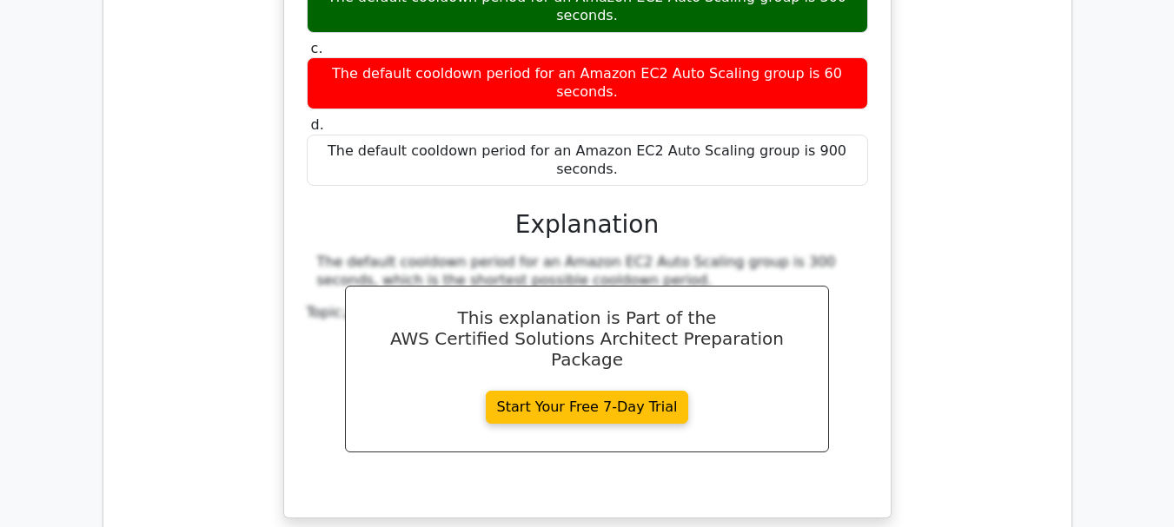
scroll to position [3873, 0]
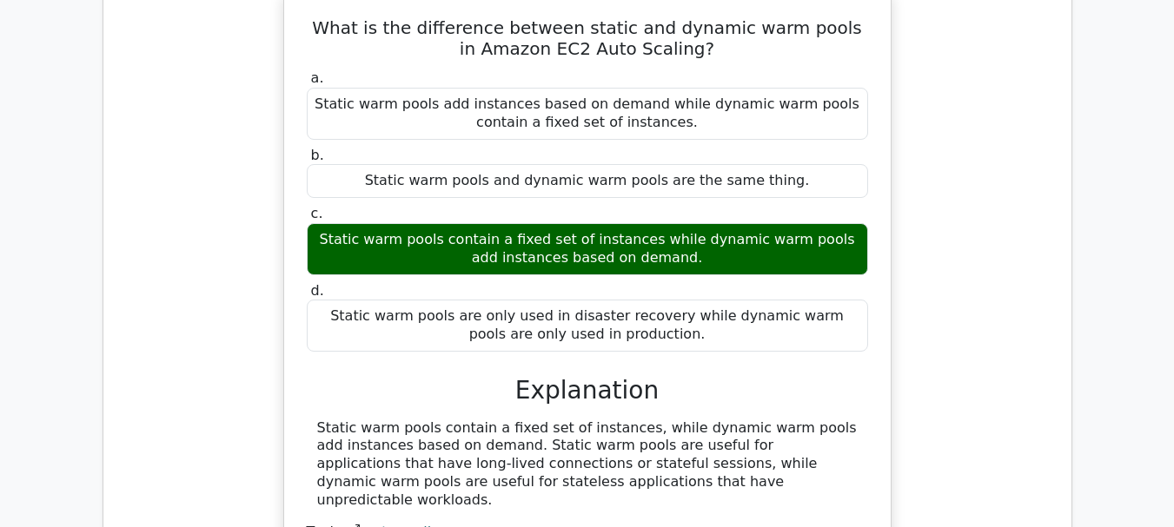
scroll to position [4521, 0]
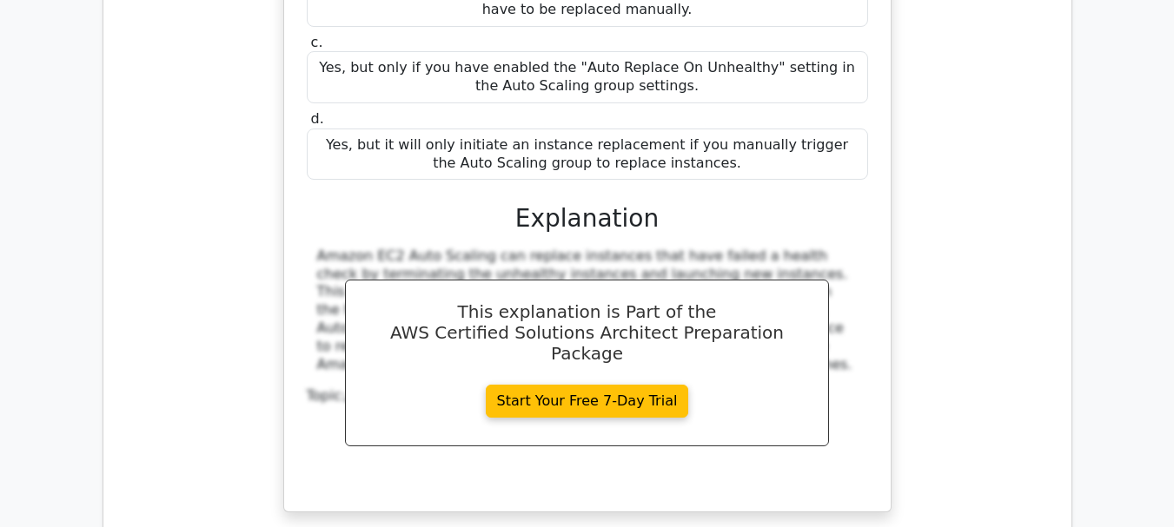
scroll to position [5399, 0]
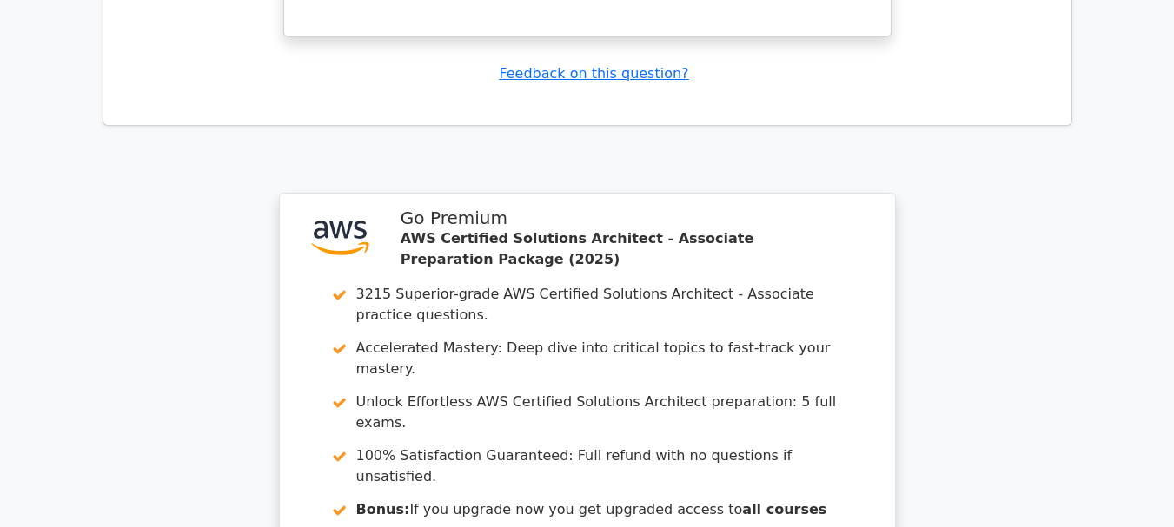
scroll to position [6780, 0]
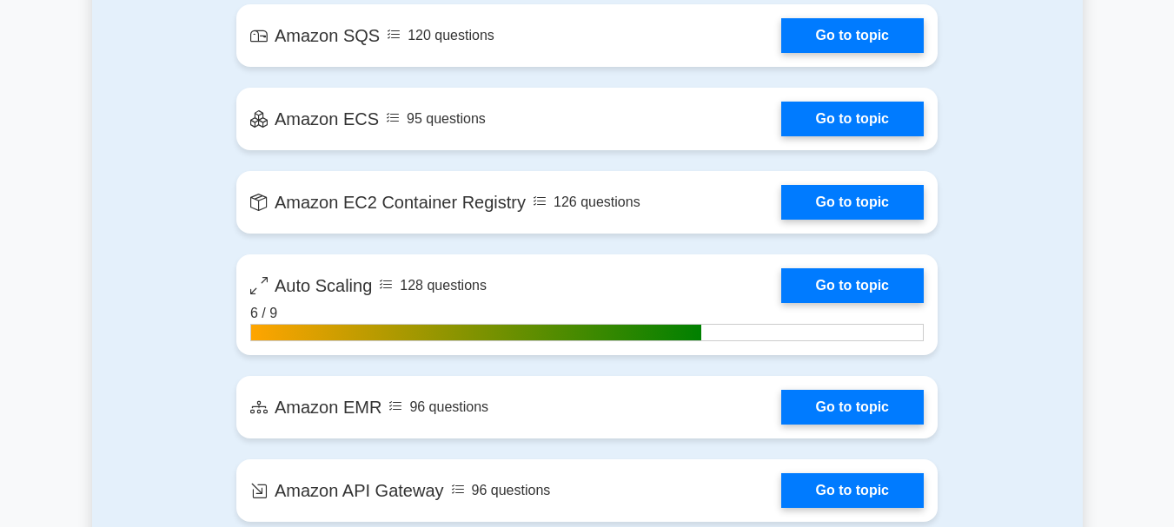
scroll to position [2785, 0]
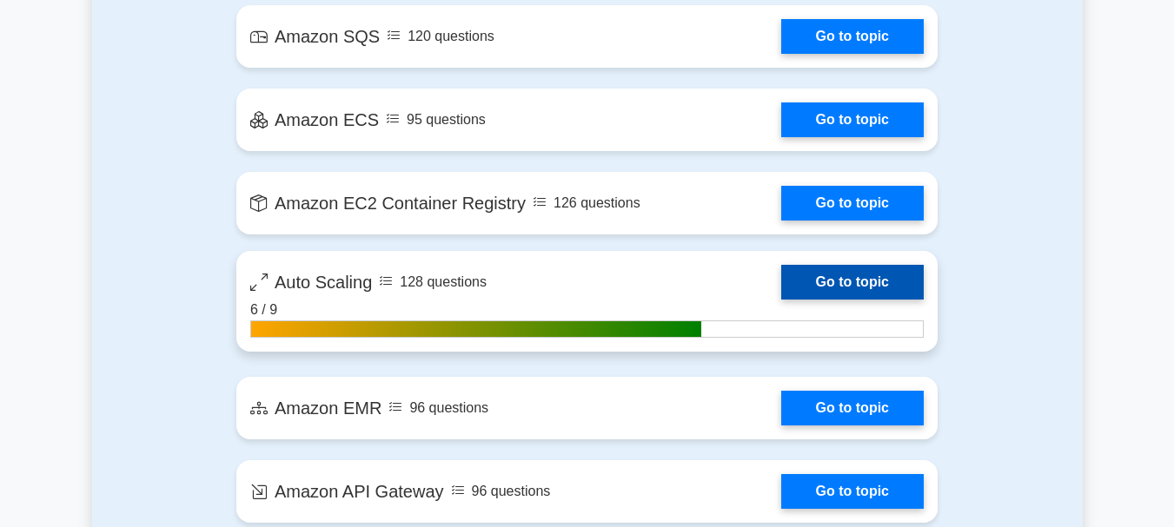
click at [887, 289] on link "Go to topic" at bounding box center [852, 282] width 143 height 35
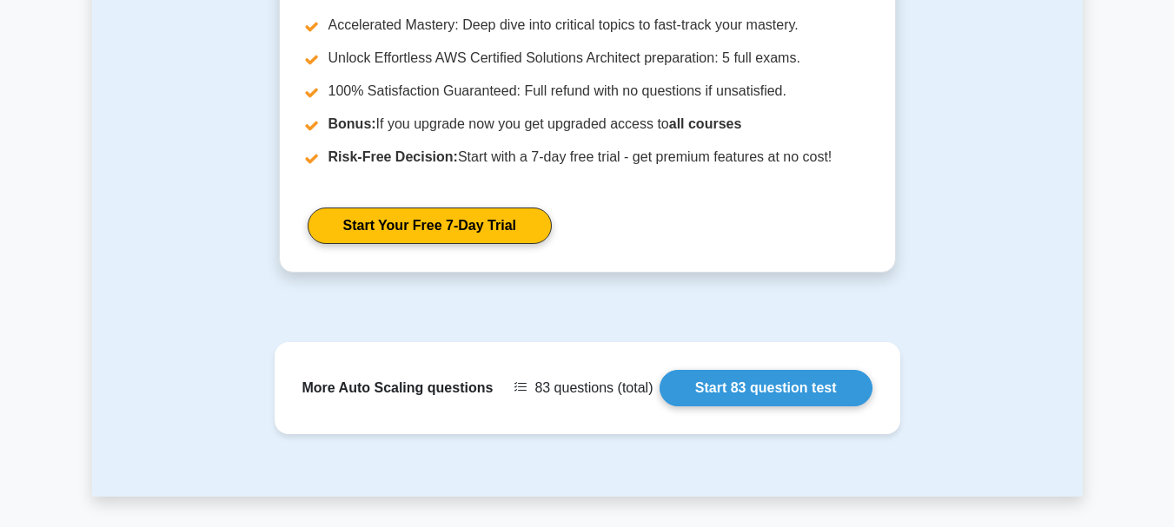
scroll to position [2383, 0]
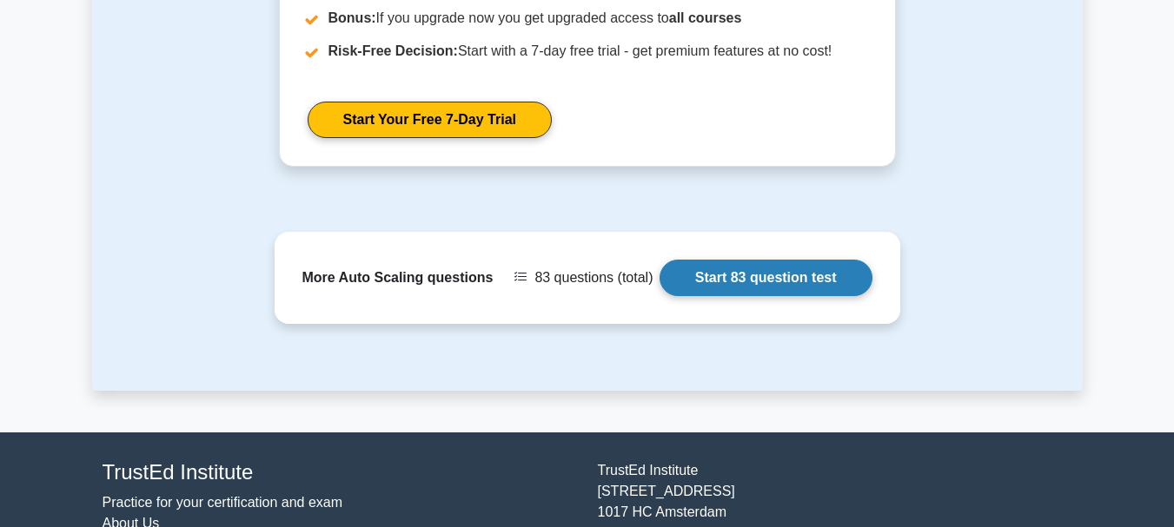
click at [813, 262] on link "Start 83 question test" at bounding box center [766, 278] width 213 height 36
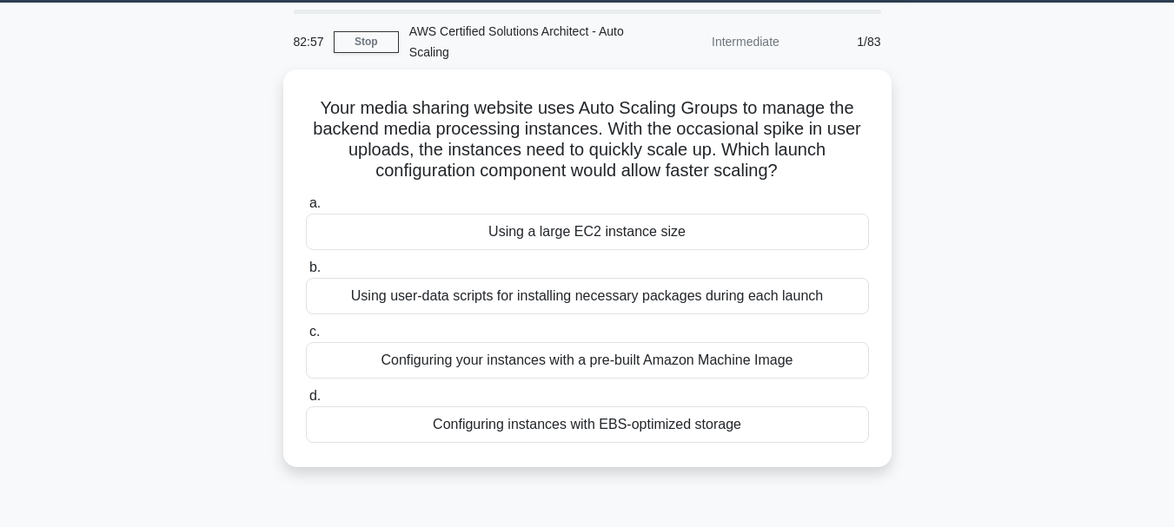
scroll to position [52, 0]
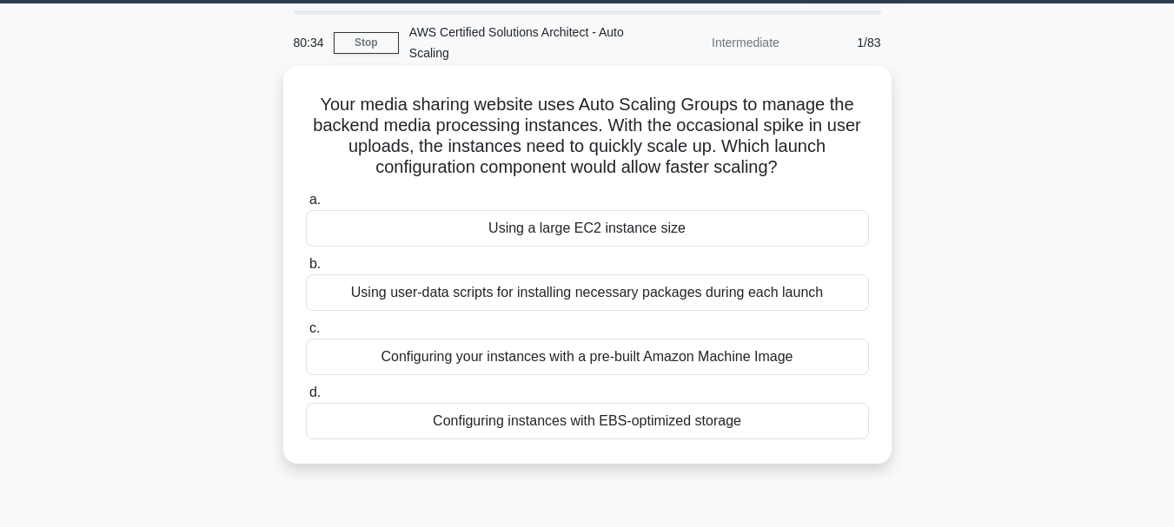
click at [734, 418] on div "Configuring instances with EBS-optimized storage" at bounding box center [587, 421] width 563 height 36
click at [306, 399] on input "d. Configuring instances with EBS-optimized storage" at bounding box center [306, 393] width 0 height 11
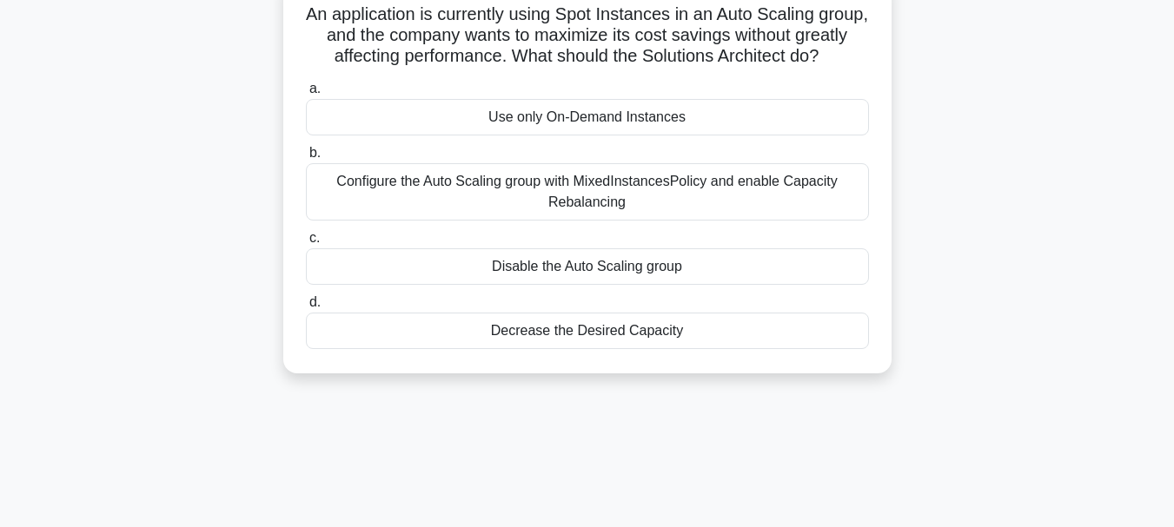
scroll to position [148, 0]
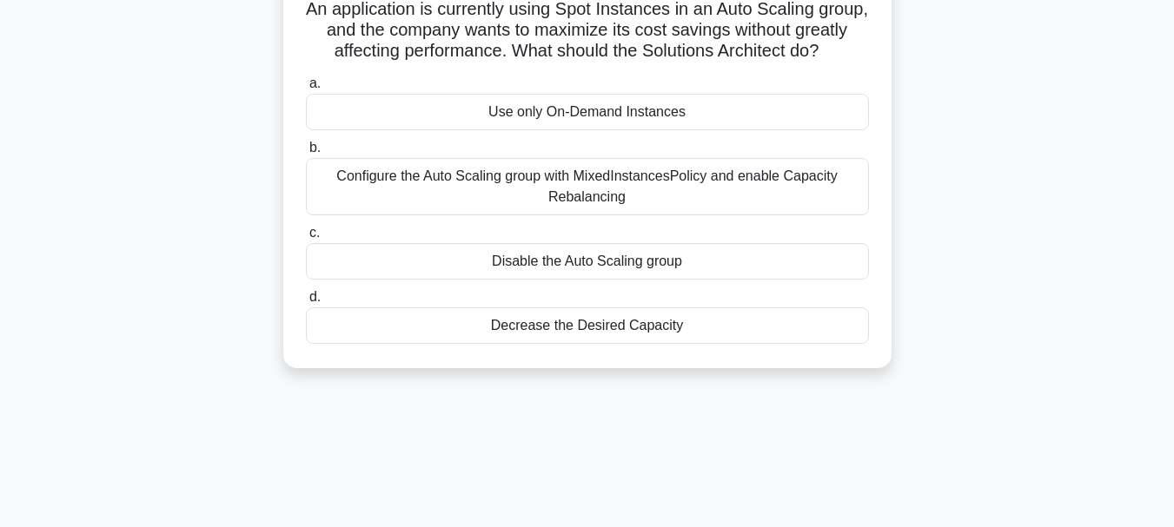
click at [758, 211] on div "Configure the Auto Scaling group with MixedInstancesPolicy and enable Capacity …" at bounding box center [587, 186] width 563 height 57
click at [306, 154] on input "b. Configure the Auto Scaling group with MixedInstancesPolicy and enable Capaci…" at bounding box center [306, 148] width 0 height 11
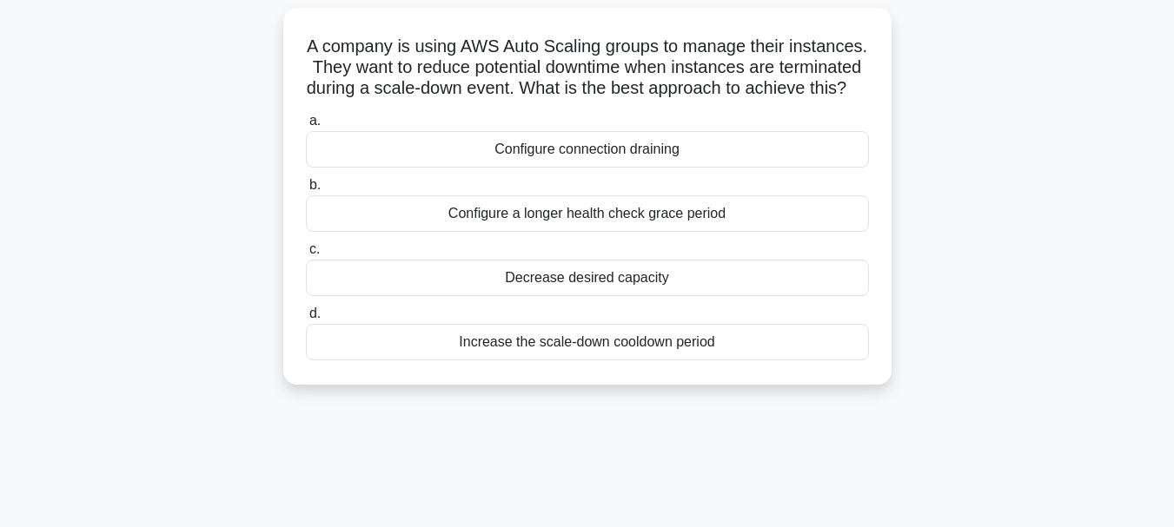
scroll to position [116, 0]
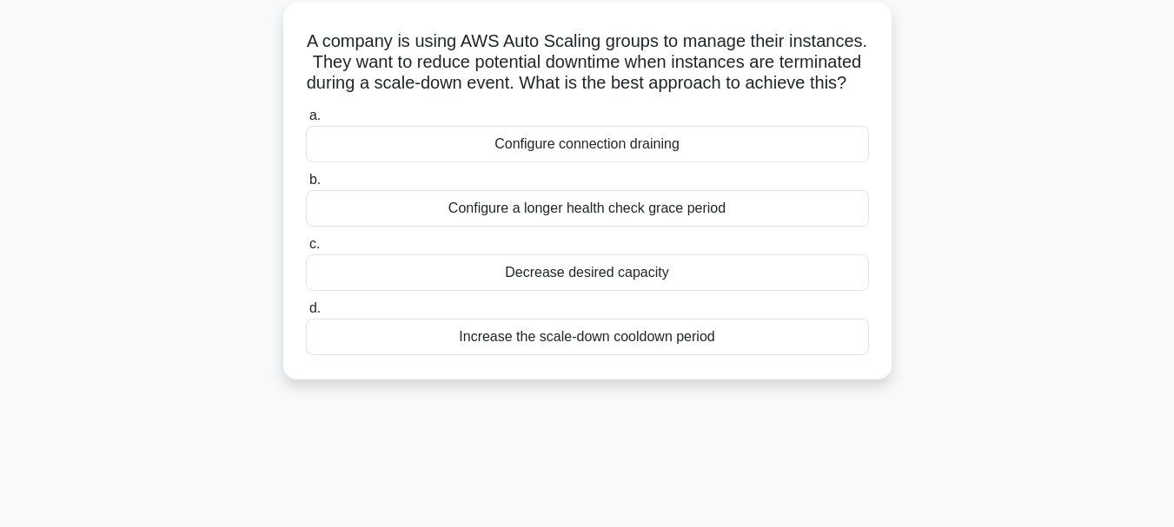
click at [729, 355] on div "Increase the scale-down cooldown period" at bounding box center [587, 337] width 563 height 36
click at [306, 315] on input "d. Increase the scale-down cooldown period" at bounding box center [306, 308] width 0 height 11
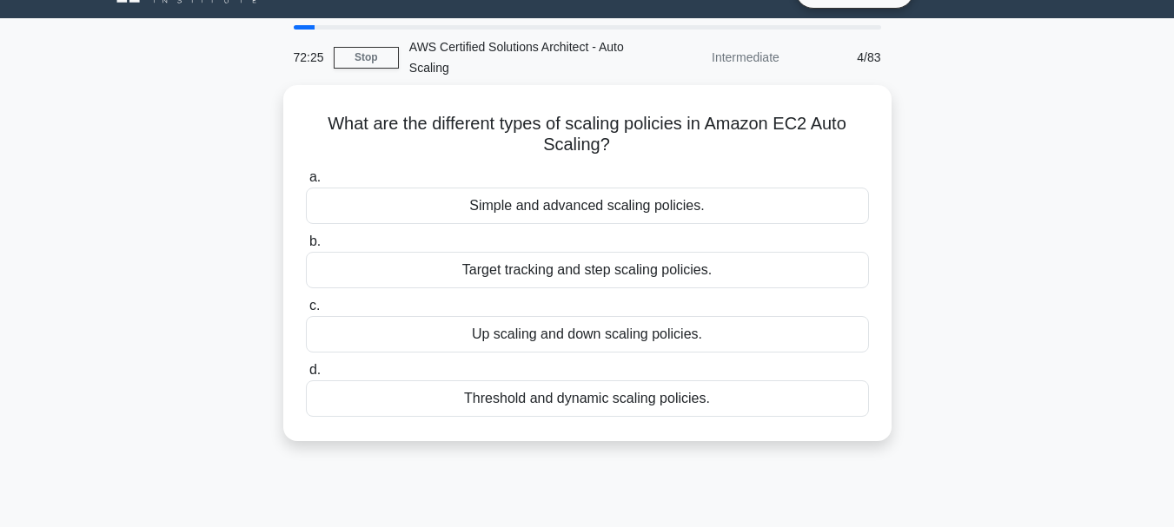
scroll to position [0, 0]
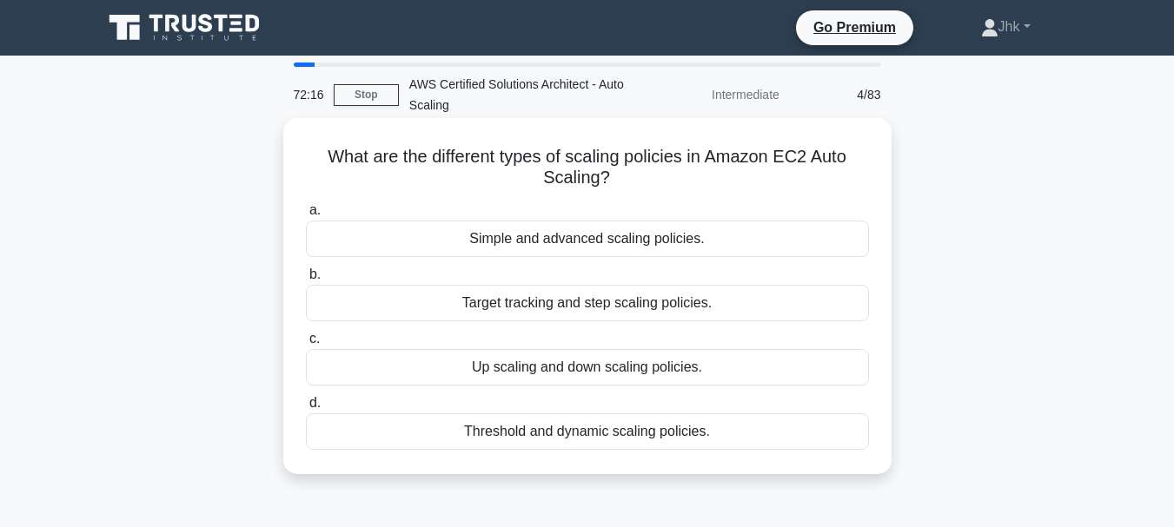
click at [755, 386] on div "Up scaling and down scaling policies." at bounding box center [587, 367] width 563 height 36
click at [306, 345] on input "c. Up scaling and down scaling policies." at bounding box center [306, 339] width 0 height 11
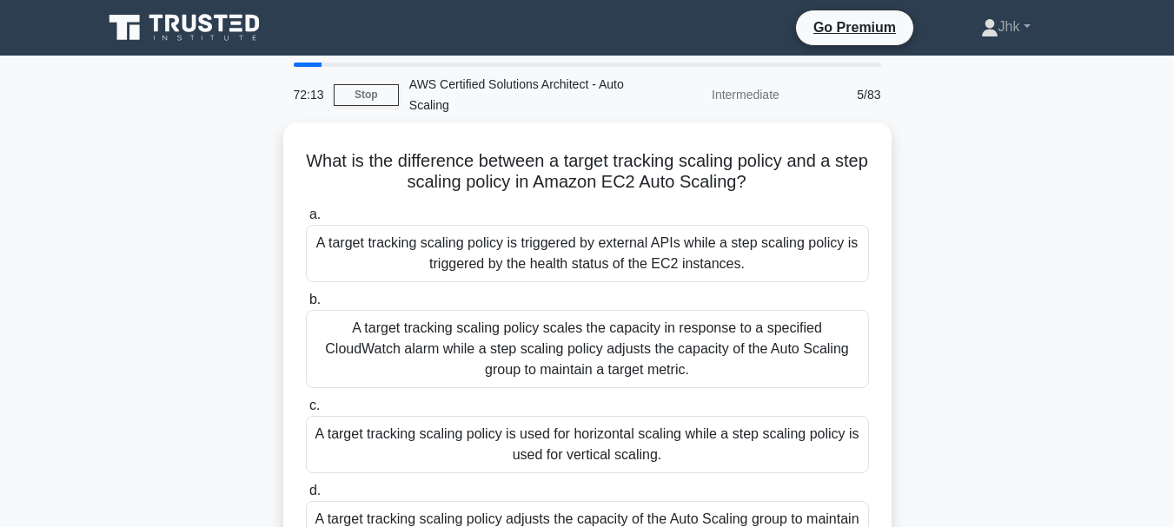
click at [925, 285] on div "What is the difference between a target tracking scaling policy and a step scal…" at bounding box center [587, 374] width 991 height 502
click at [376, 100] on link "Stop" at bounding box center [366, 95] width 65 height 22
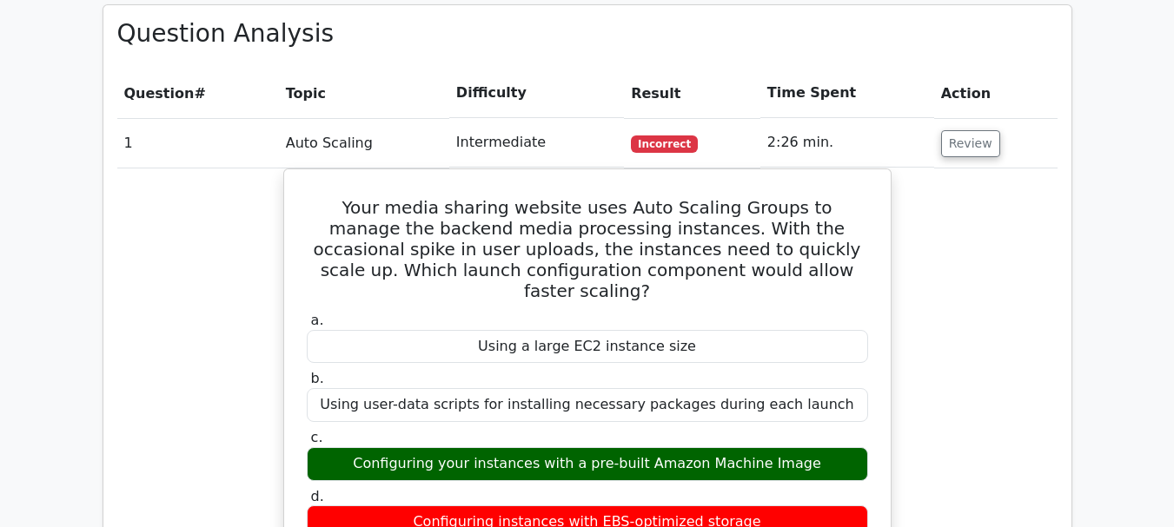
scroll to position [1281, 0]
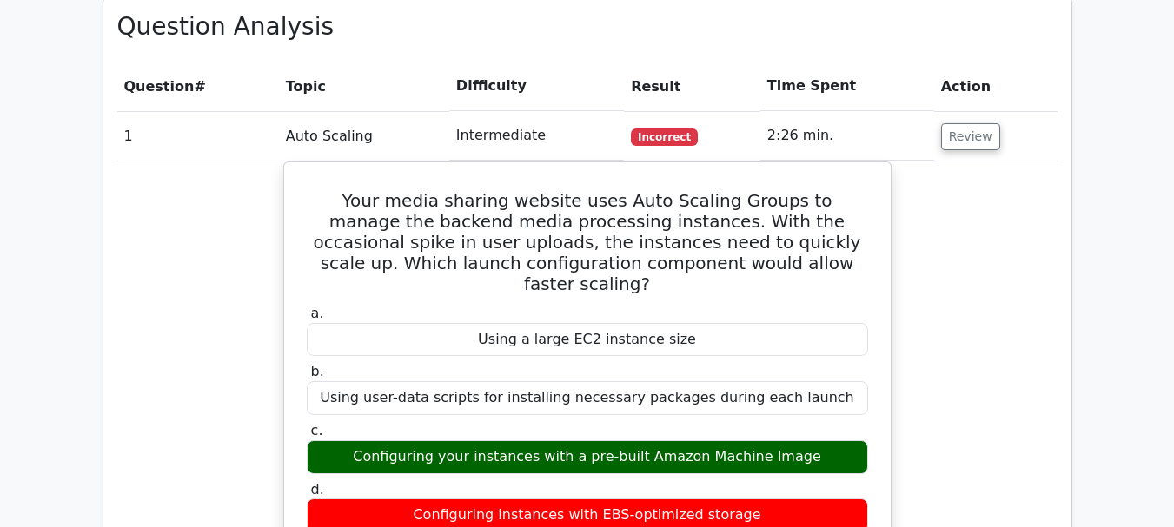
click at [927, 273] on div "Your media sharing website uses Auto Scaling Groups to manage the backend media…" at bounding box center [587, 464] width 940 height 604
click at [934, 231] on div "Your media sharing website uses Auto Scaling Groups to manage the backend media…" at bounding box center [587, 464] width 940 height 604
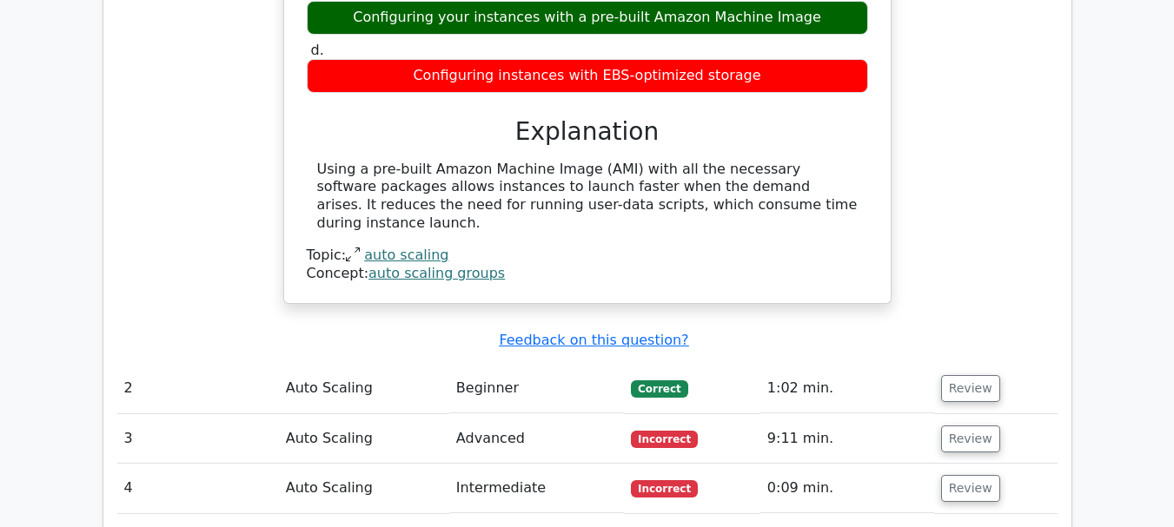
scroll to position [1739, 0]
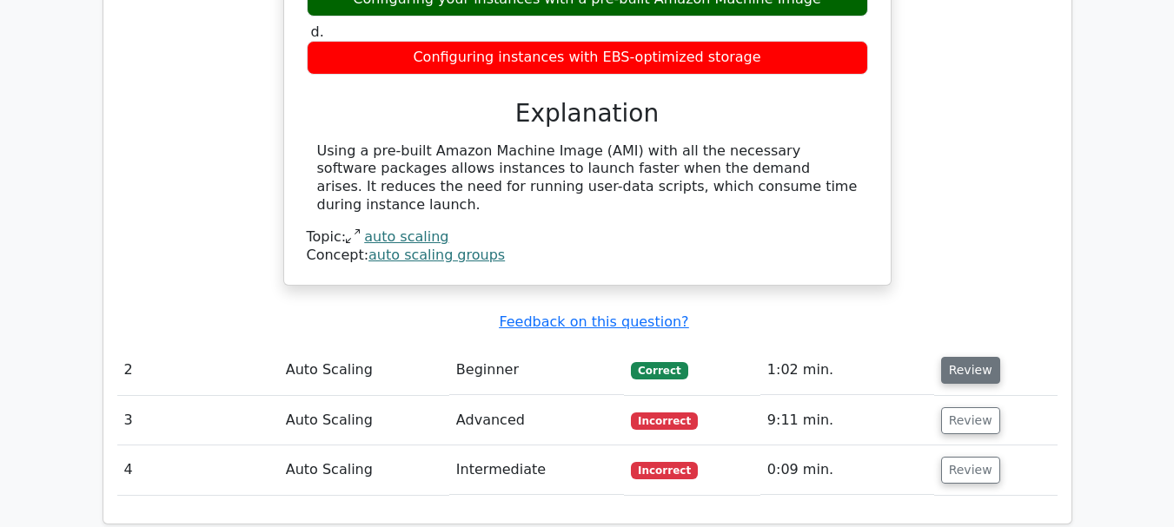
click at [984, 357] on button "Review" at bounding box center [970, 370] width 59 height 27
click at [976, 357] on button "Review" at bounding box center [970, 370] width 59 height 27
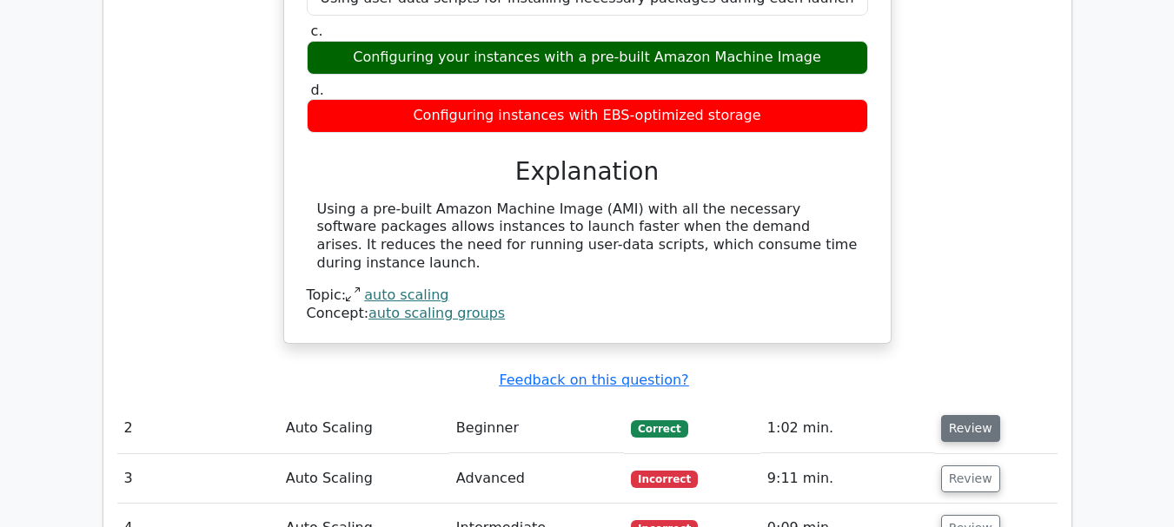
scroll to position [1675, 0]
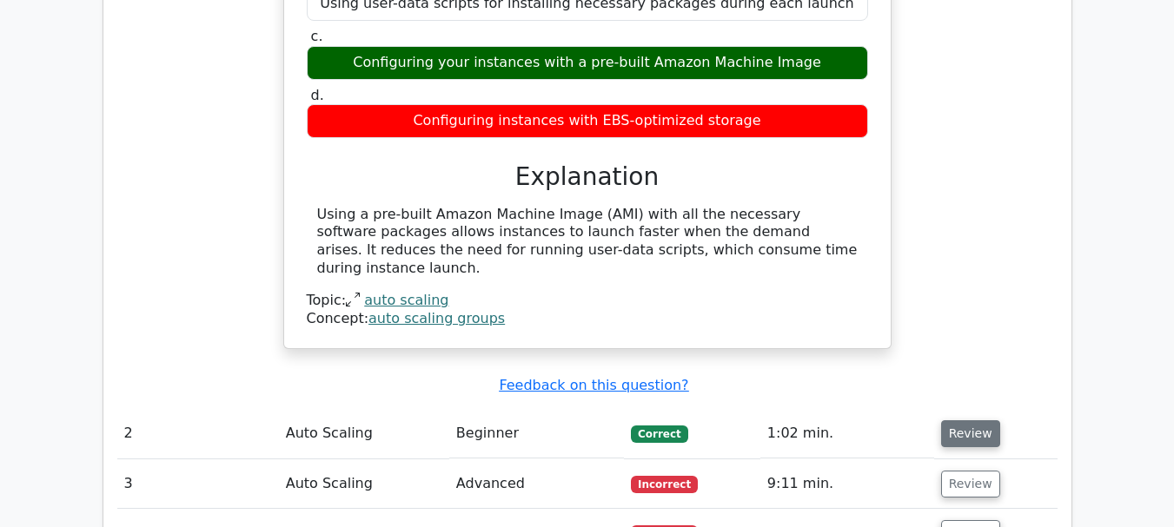
click at [965, 421] on button "Review" at bounding box center [970, 434] width 59 height 27
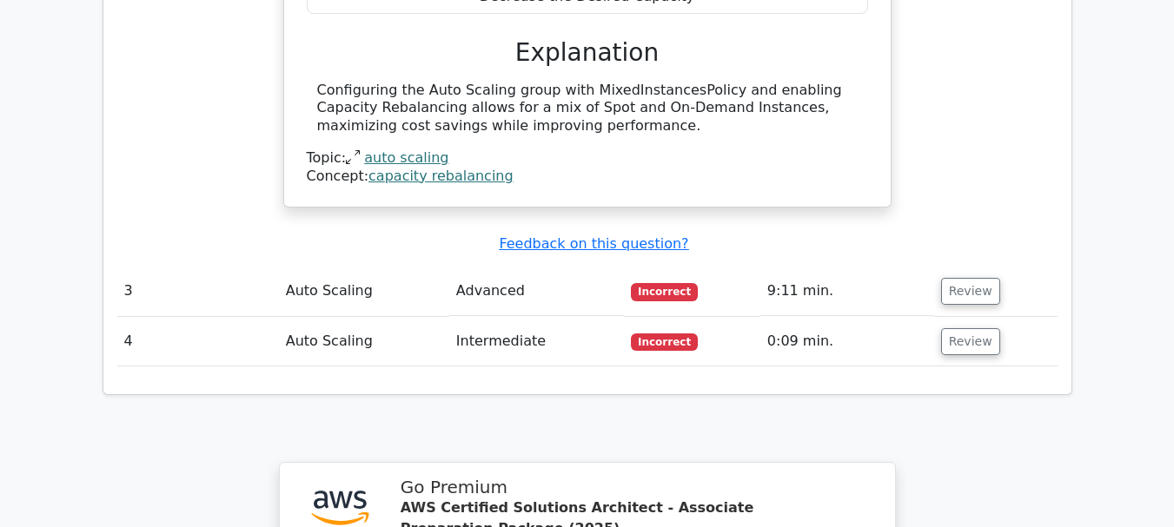
scroll to position [2491, 0]
click at [978, 277] on button "Review" at bounding box center [970, 290] width 59 height 27
click at [974, 277] on button "Review" at bounding box center [970, 290] width 59 height 27
click at [977, 277] on button "Review" at bounding box center [970, 290] width 59 height 27
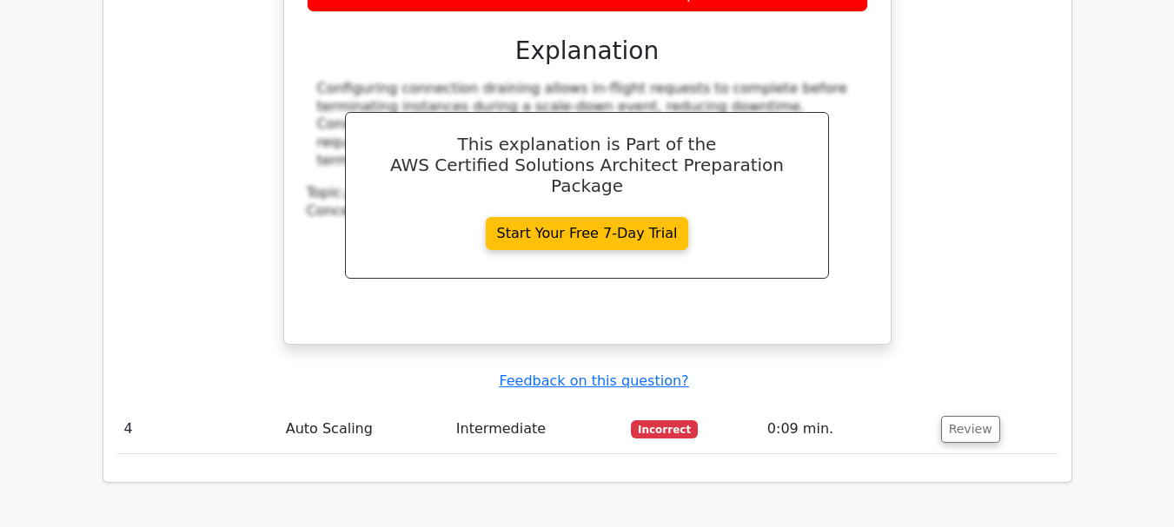
scroll to position [3150, 0]
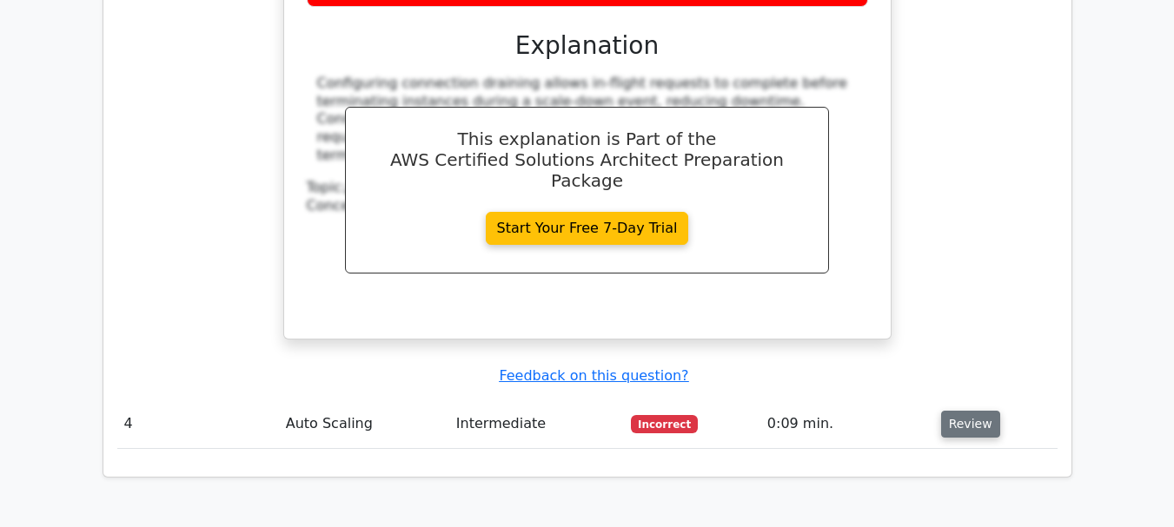
click at [984, 411] on button "Review" at bounding box center [970, 424] width 59 height 27
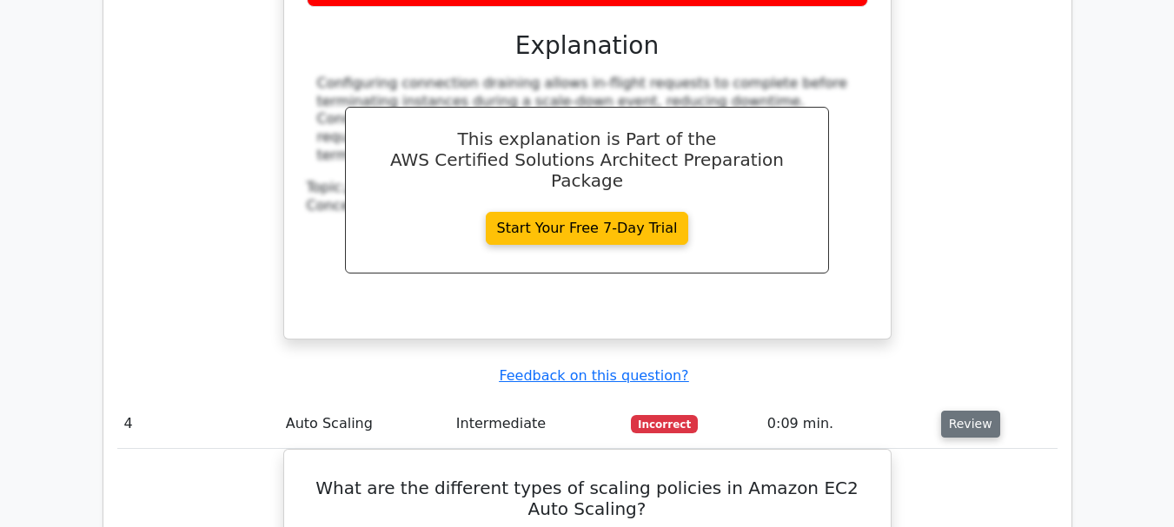
click at [975, 411] on button "Review" at bounding box center [970, 424] width 59 height 27
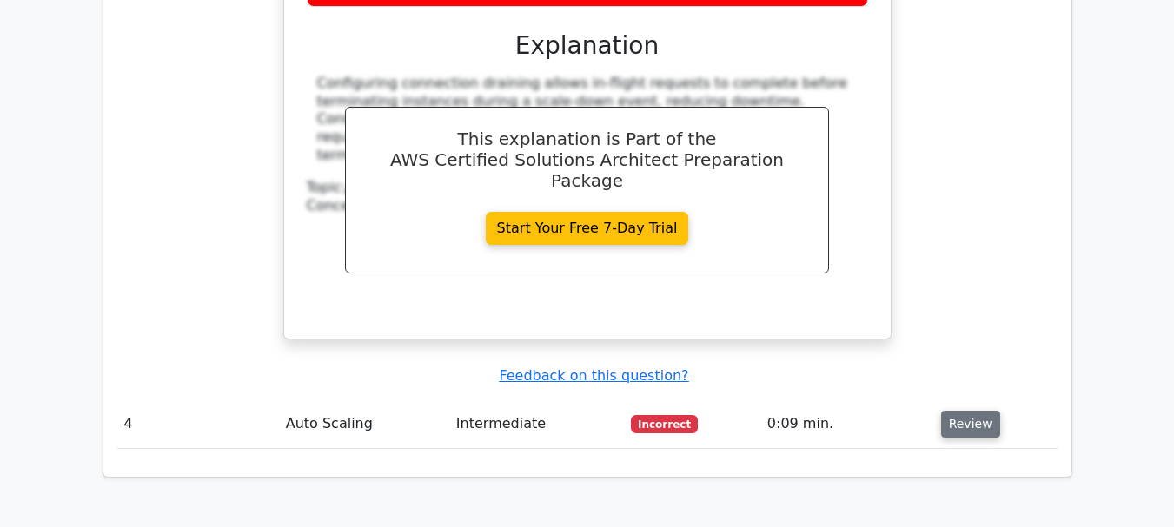
click at [977, 411] on button "Review" at bounding box center [970, 424] width 59 height 27
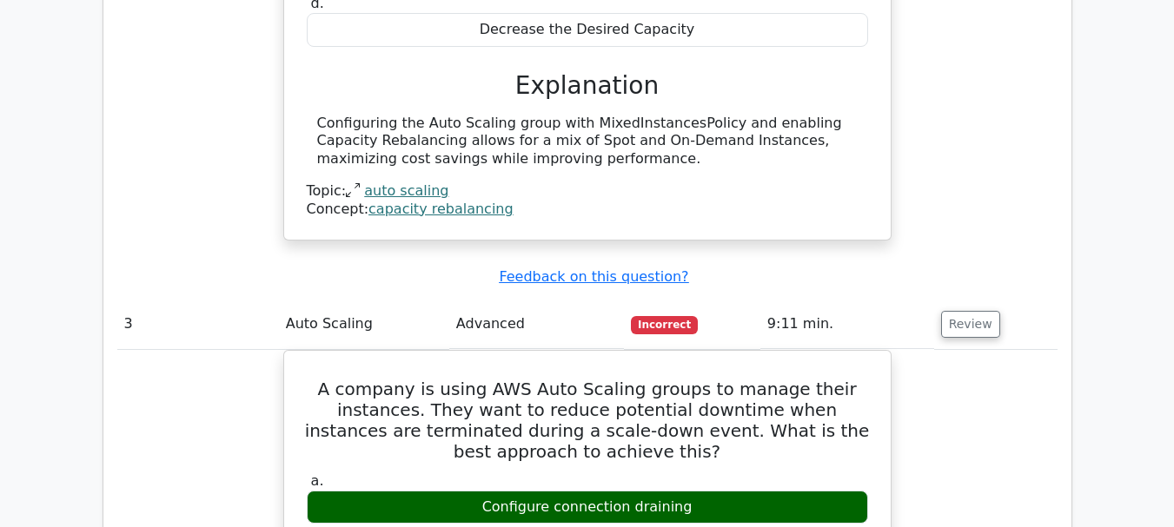
scroll to position [2456, 0]
